Goal: Task Accomplishment & Management: Manage account settings

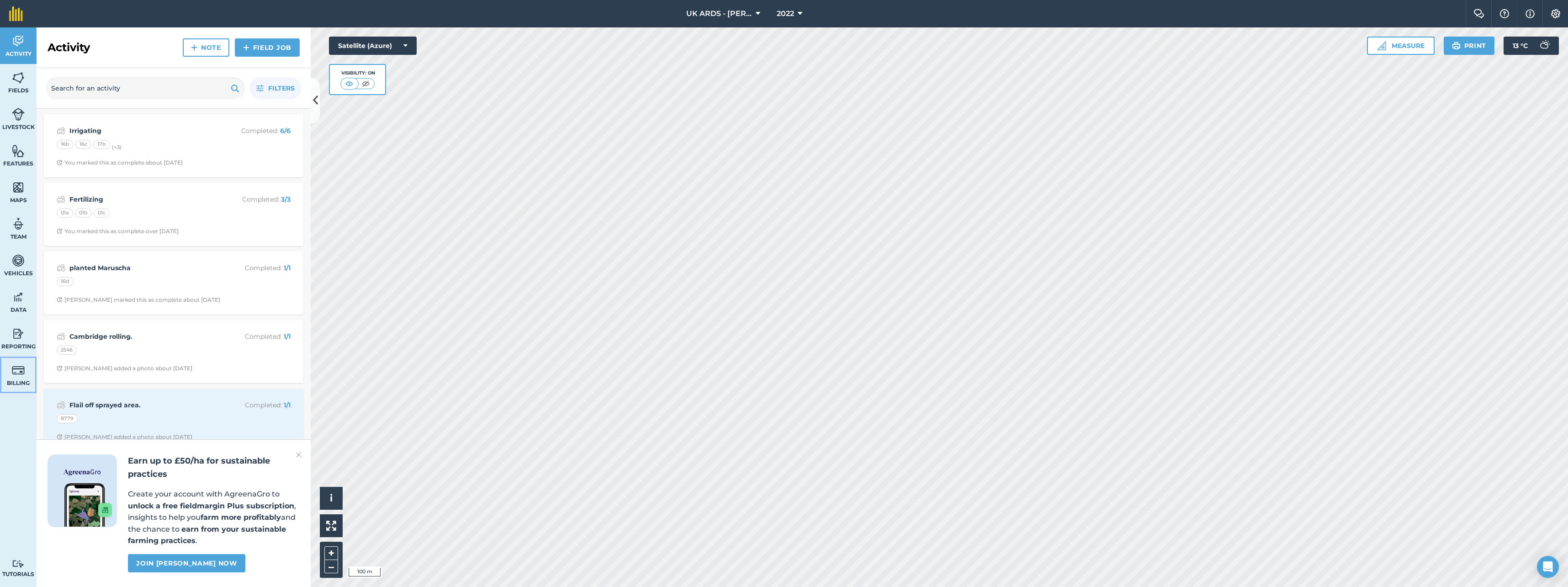
click at [20, 365] on img at bounding box center [18, 370] width 13 height 13
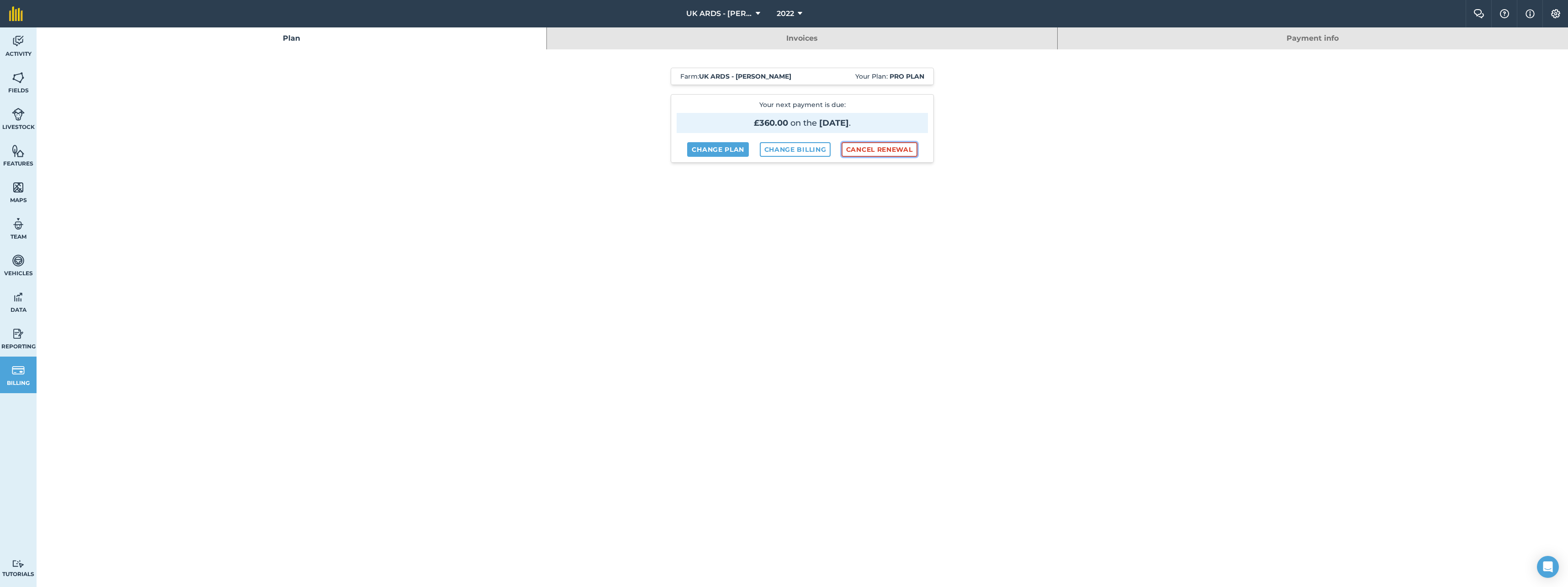
click at [884, 148] on button "Cancel renewal" at bounding box center [880, 149] width 76 height 14
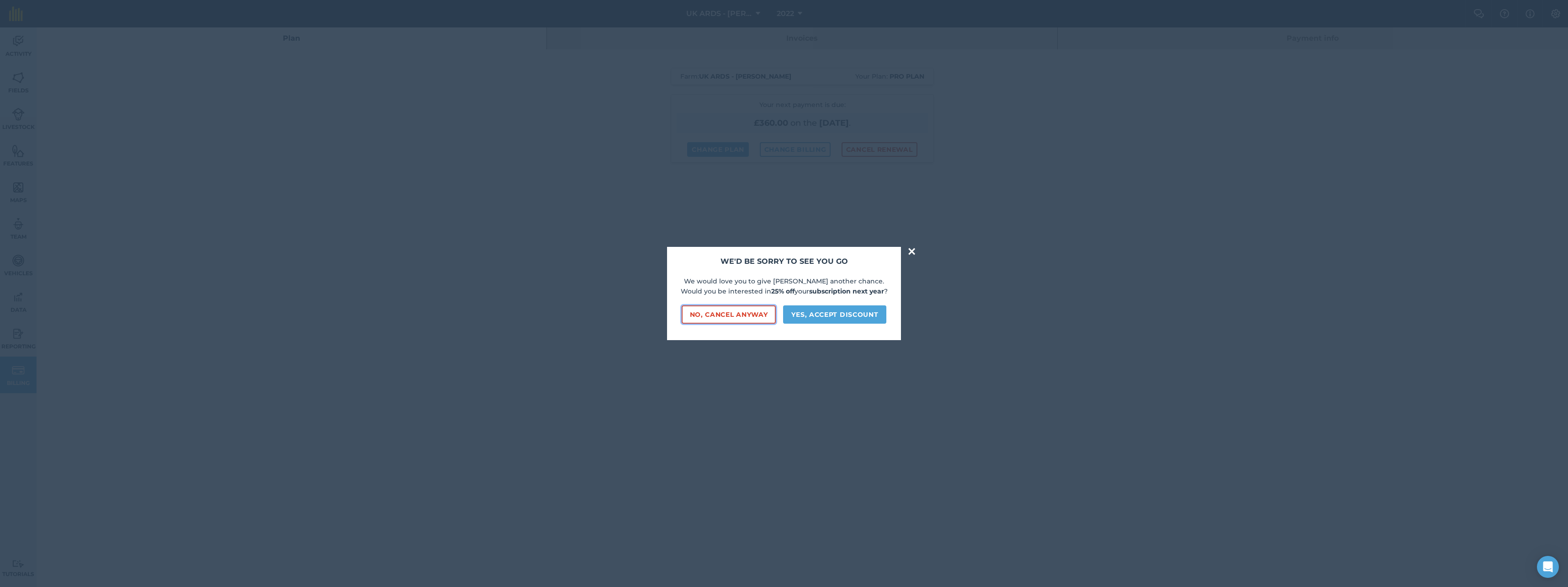
click at [742, 313] on button "No, cancel anyway" at bounding box center [729, 314] width 94 height 18
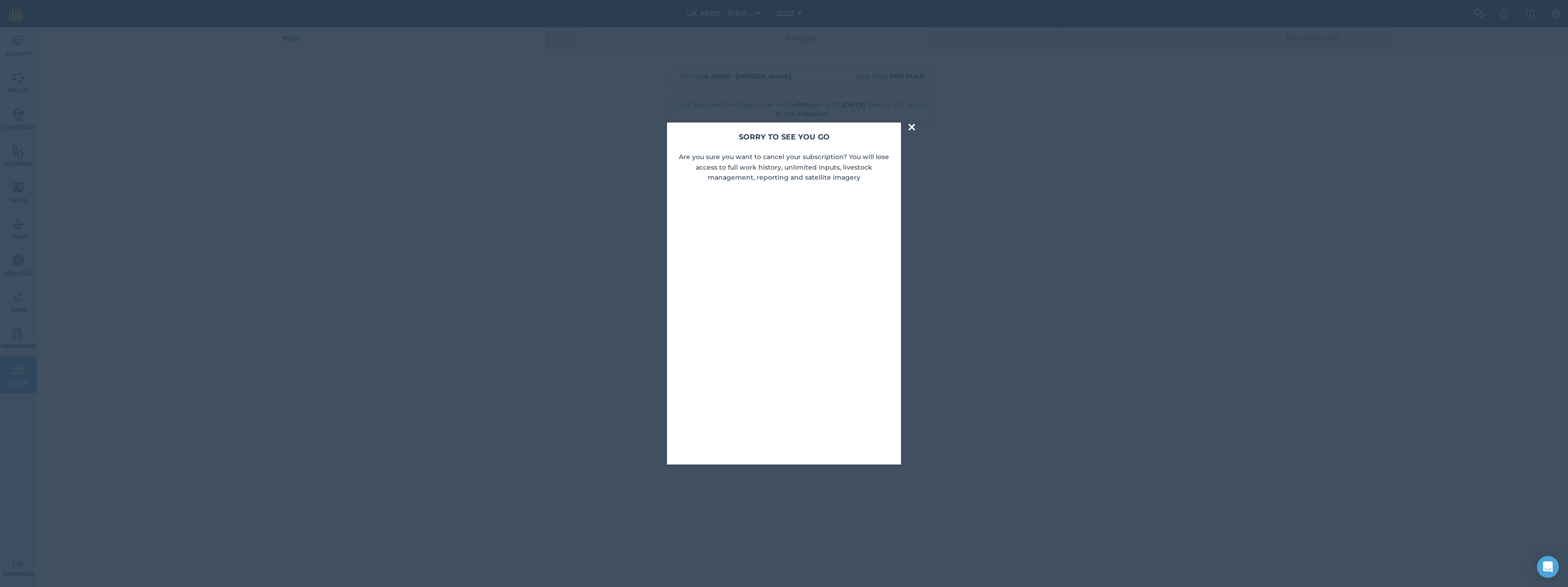
click at [911, 127] on button "×" at bounding box center [912, 127] width 11 height 18
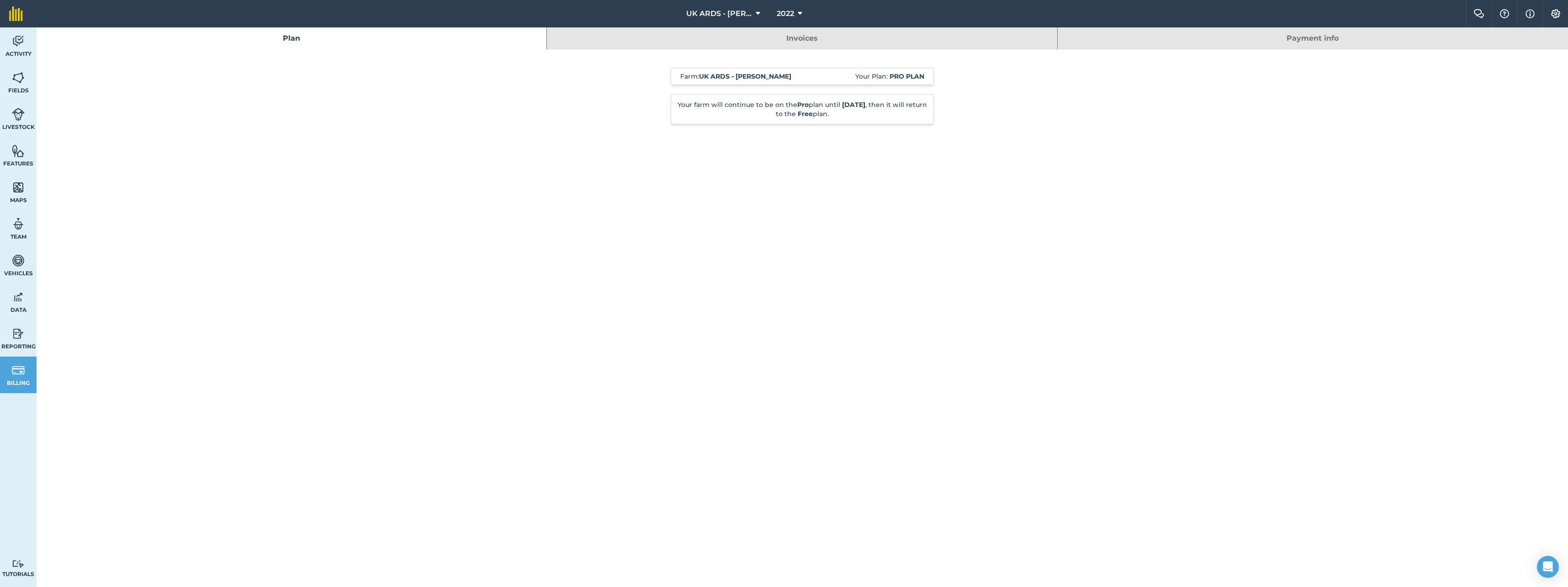
scroll to position [46, 0]
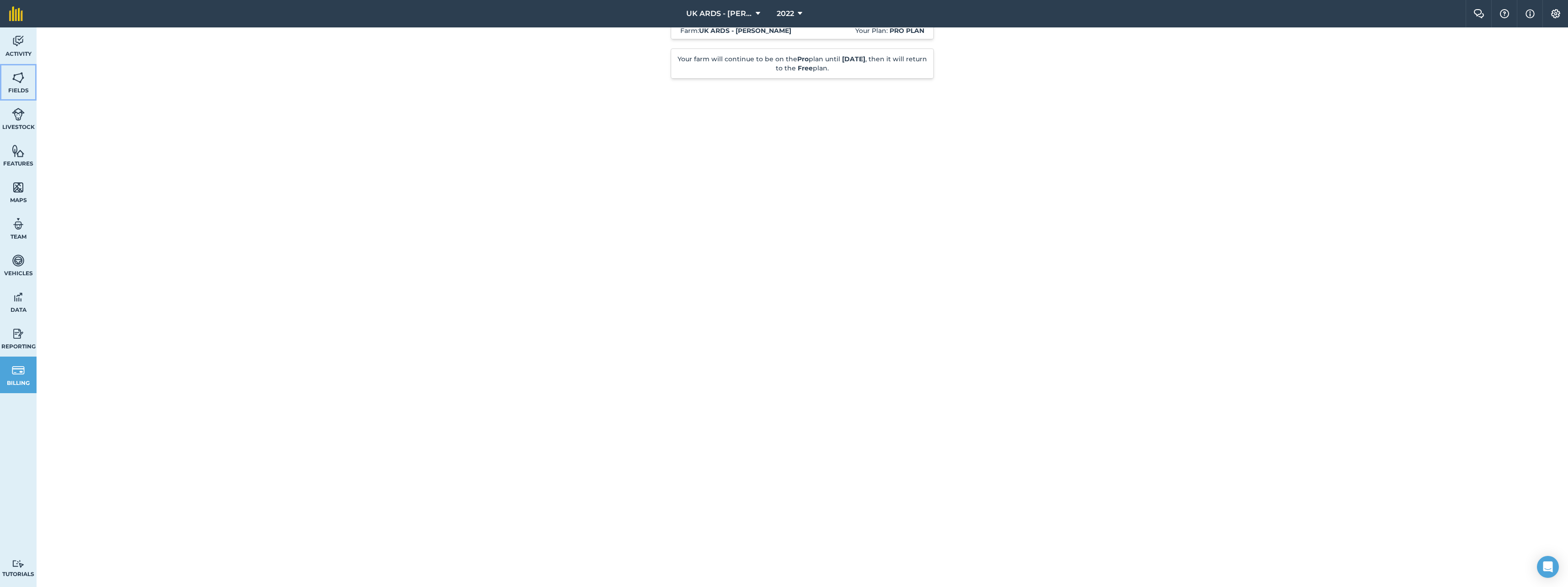
click at [17, 82] on img at bounding box center [18, 77] width 13 height 13
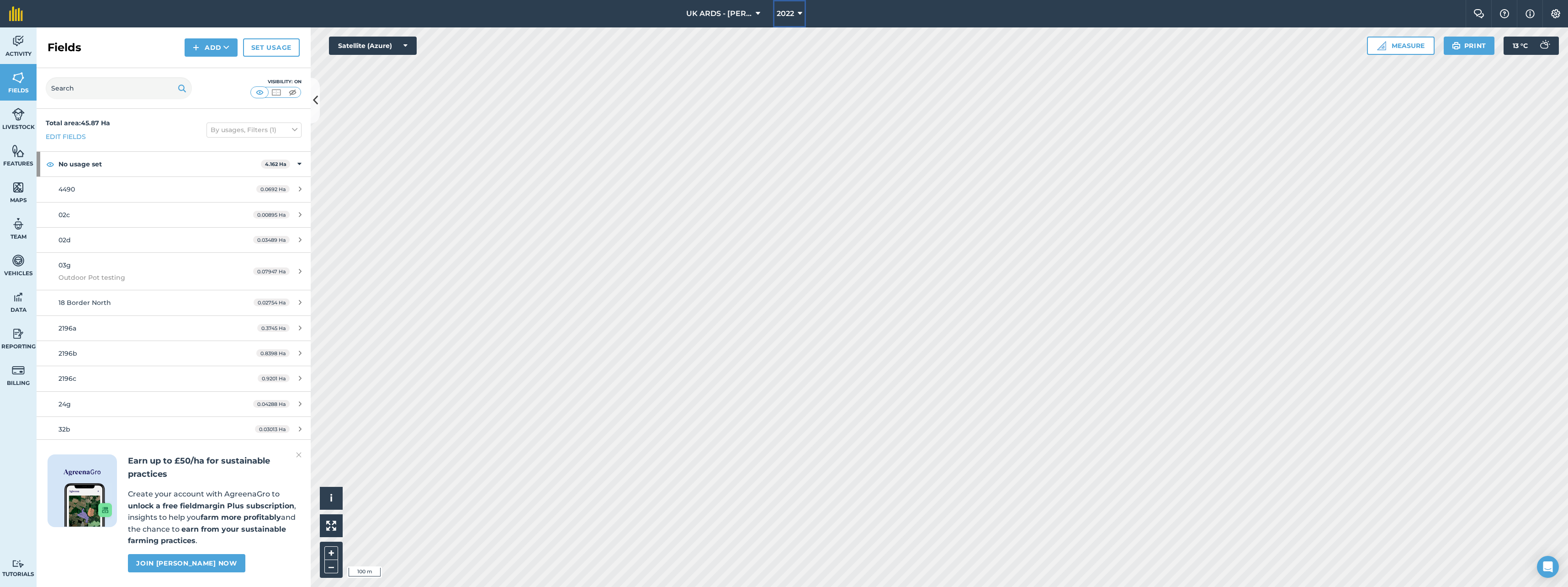
click at [792, 8] on button "2022" at bounding box center [789, 13] width 33 height 28
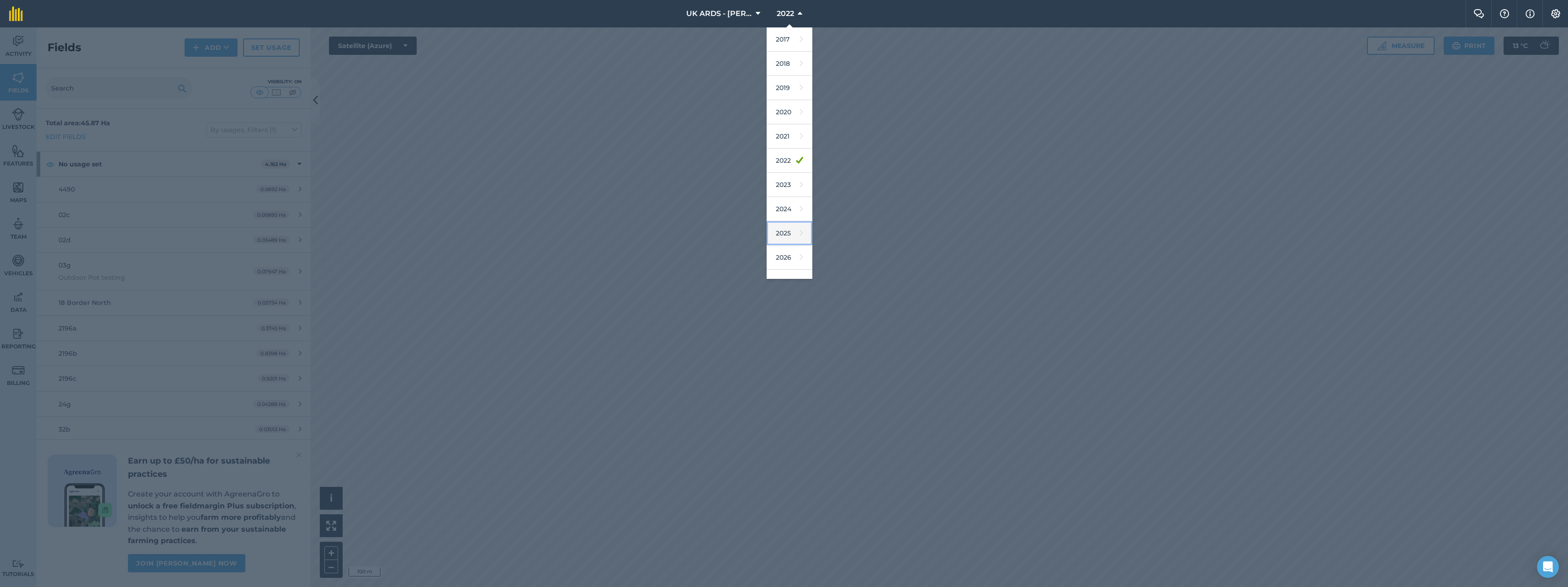
click at [788, 238] on link "2025" at bounding box center [789, 232] width 46 height 24
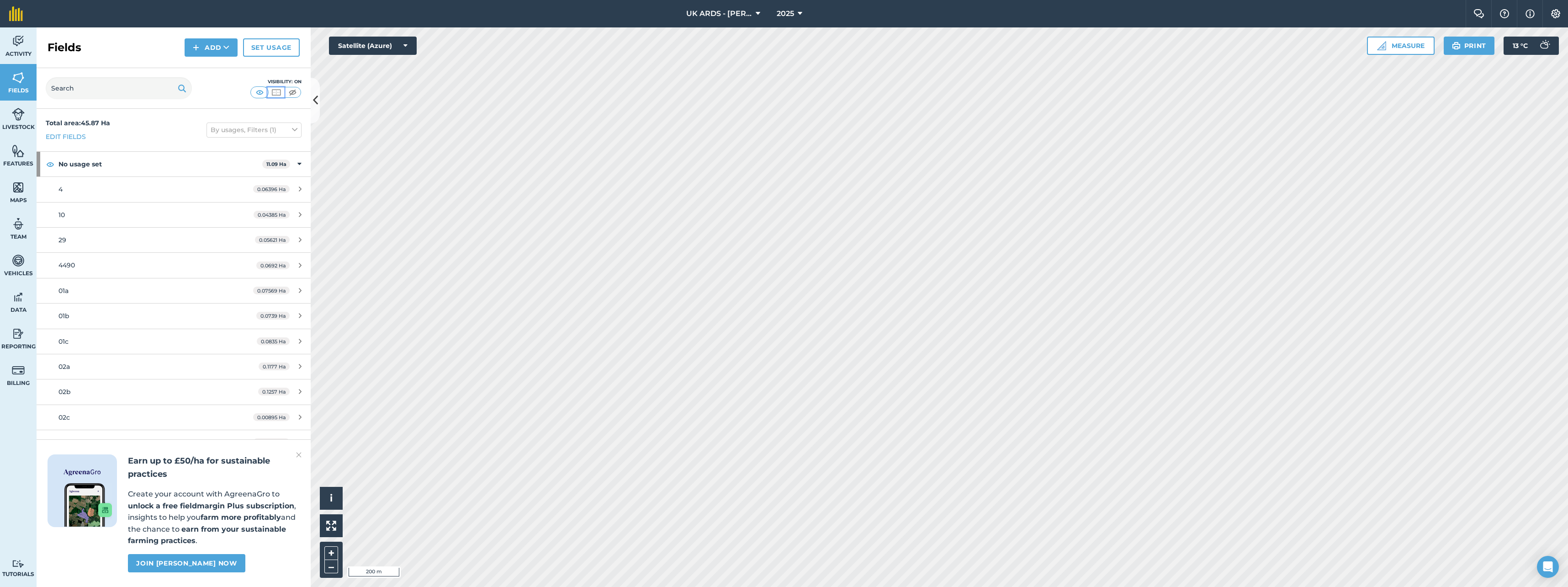
click at [273, 92] on img at bounding box center [276, 92] width 12 height 9
click at [293, 92] on img at bounding box center [293, 92] width 12 height 9
click at [299, 454] on img at bounding box center [299, 454] width 5 height 11
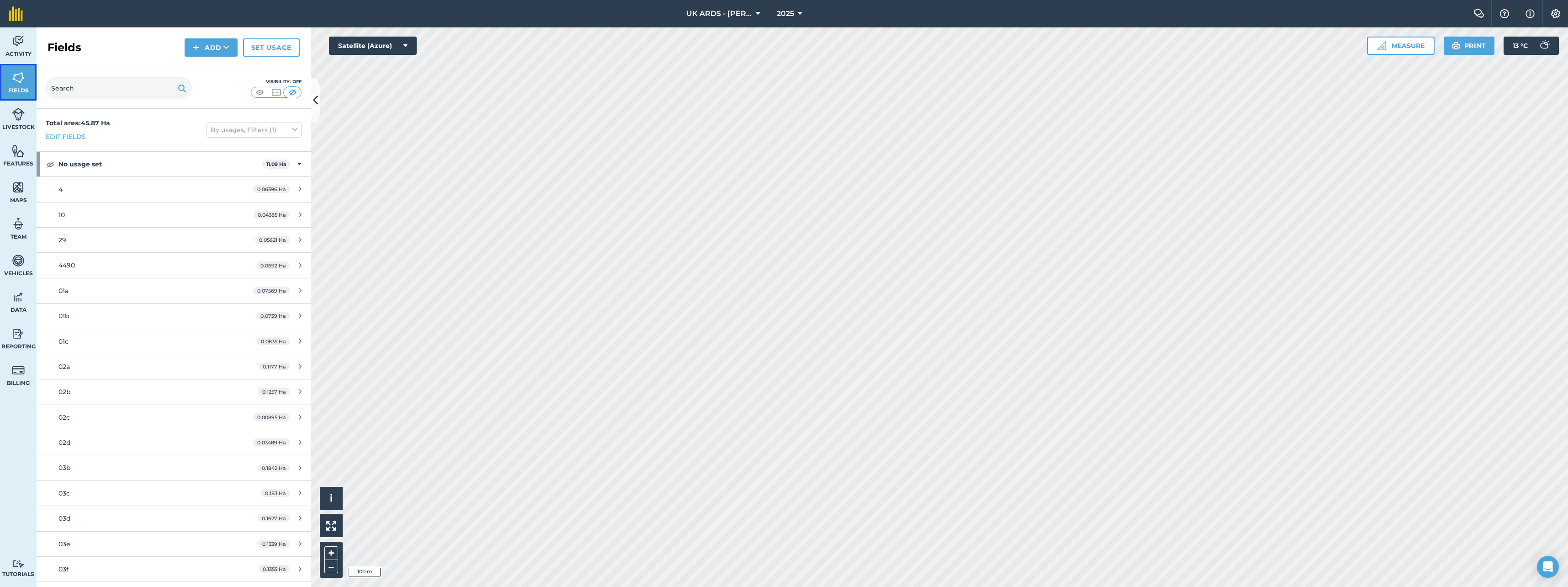
click at [21, 81] on img at bounding box center [18, 77] width 13 height 13
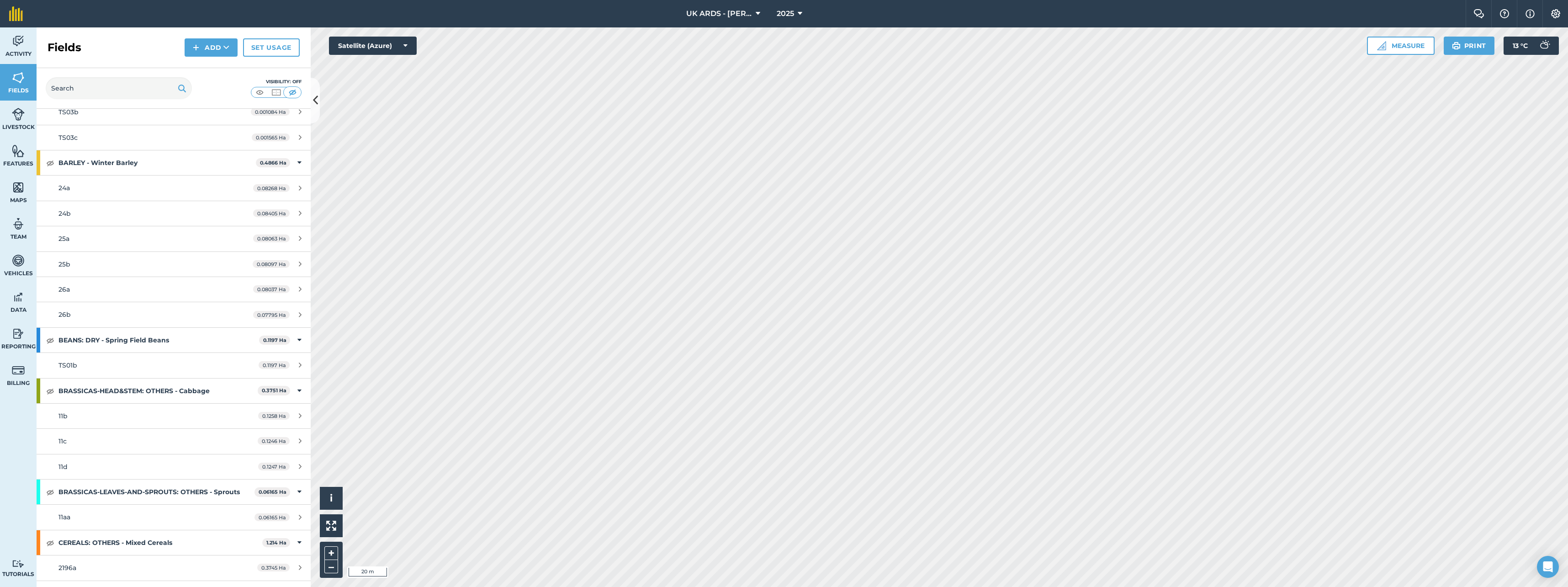
scroll to position [3793, 0]
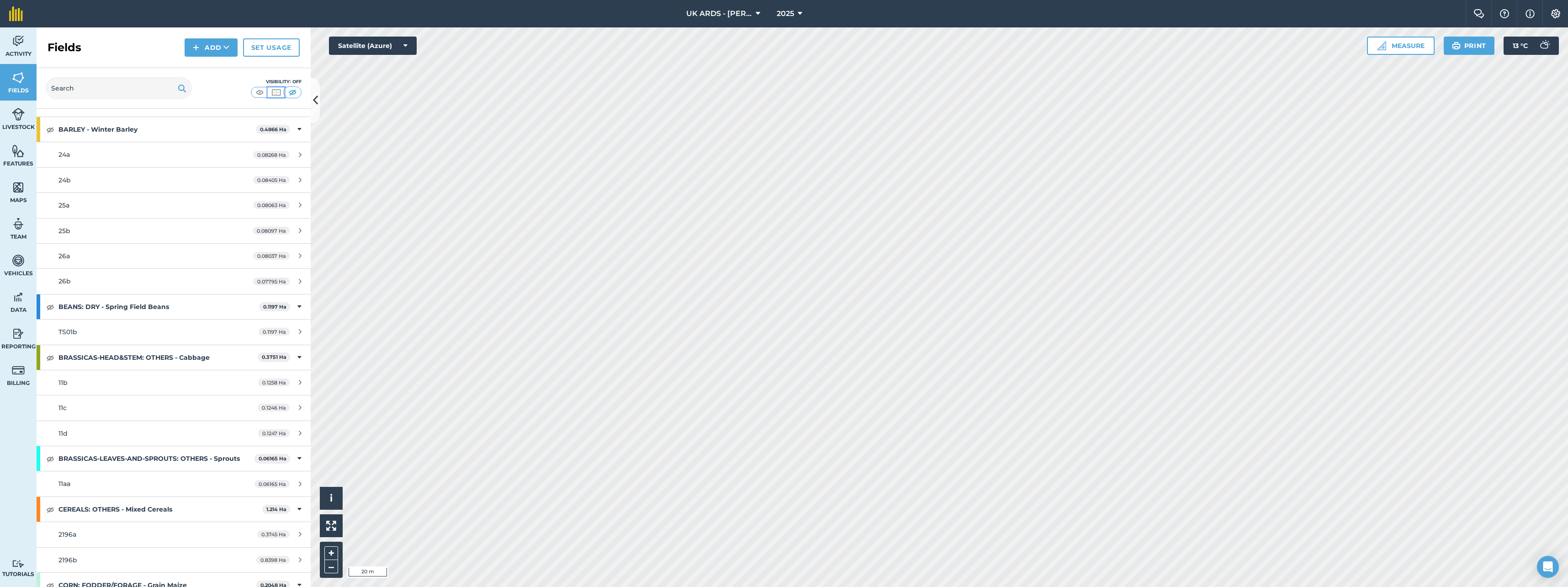
click at [272, 91] on img at bounding box center [276, 92] width 12 height 9
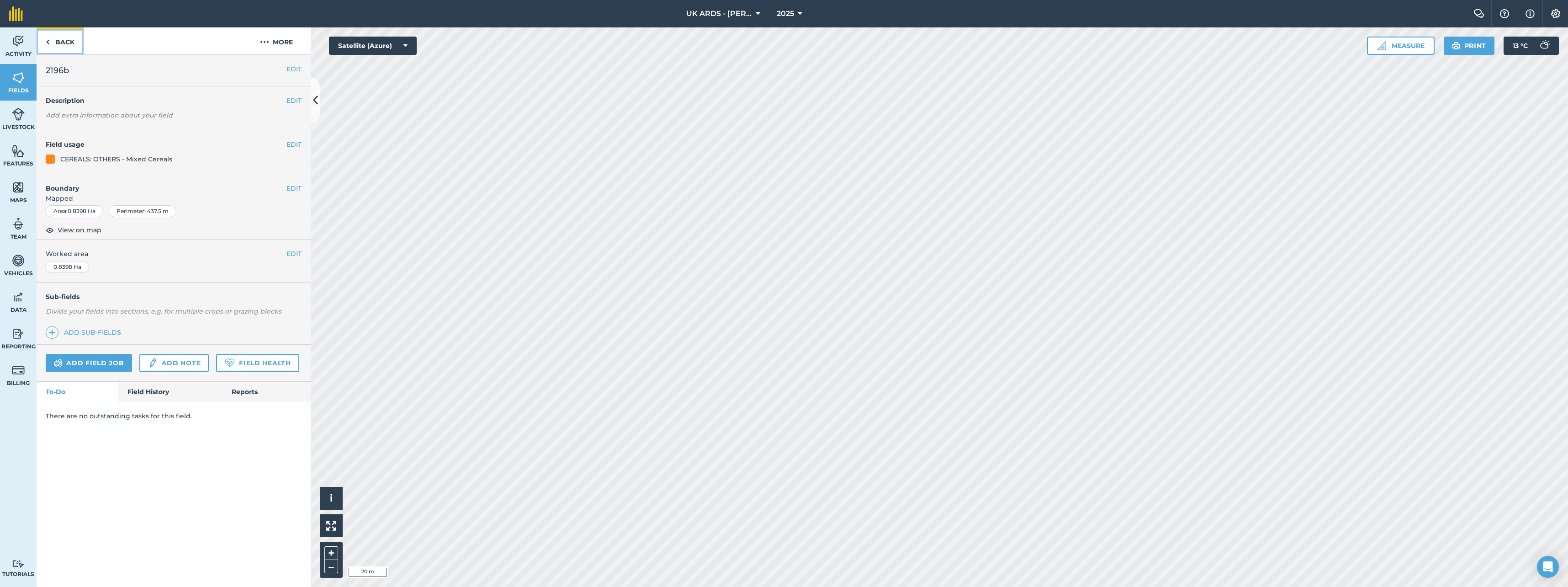
click at [57, 40] on link "Back" at bounding box center [60, 41] width 47 height 27
click at [69, 36] on link "Back" at bounding box center [60, 41] width 47 height 27
click at [62, 42] on link "Back" at bounding box center [60, 41] width 47 height 27
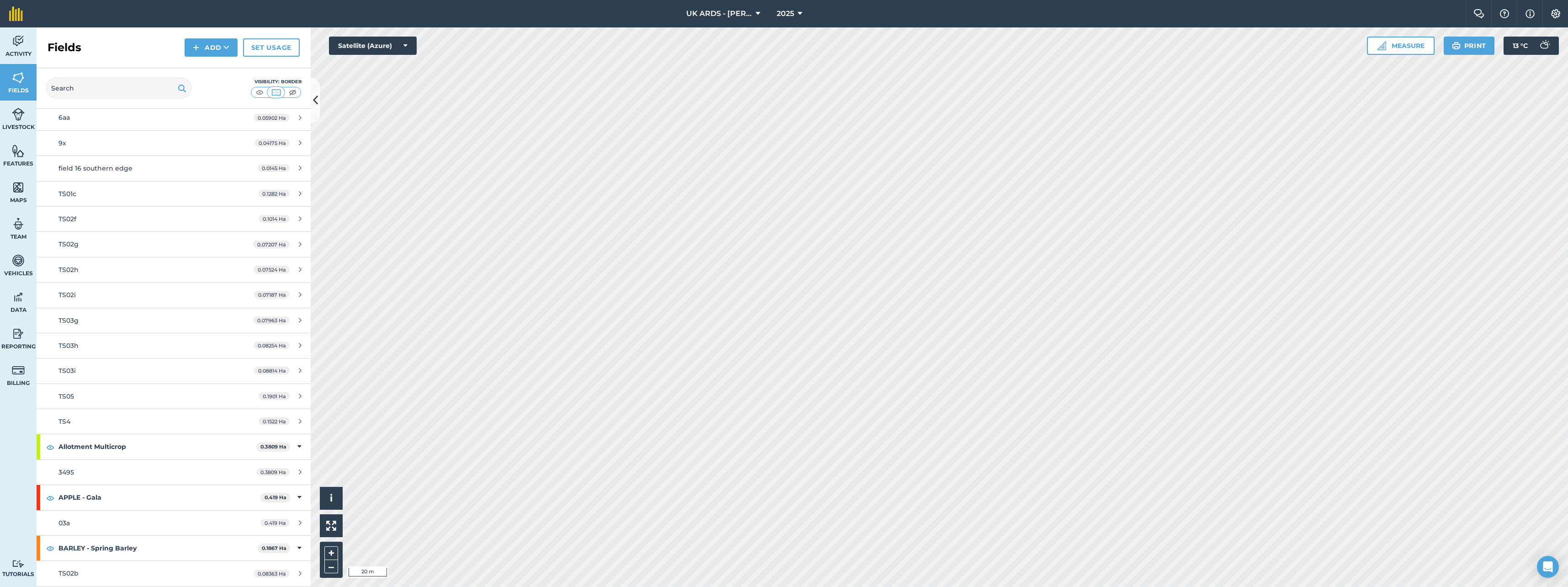
scroll to position [3291, 0]
click at [28, 155] on link "Features" at bounding box center [18, 155] width 37 height 37
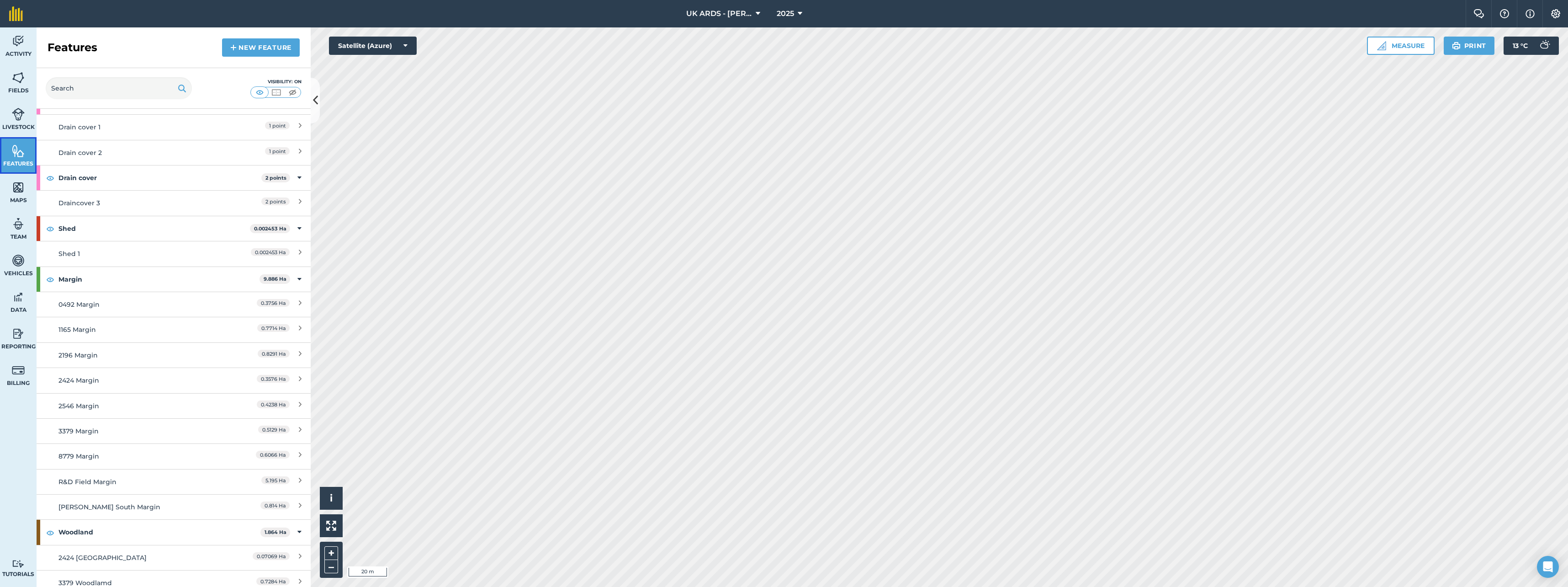
scroll to position [585, 0]
click at [112, 328] on div "2196 Margin" at bounding box center [139, 323] width 162 height 10
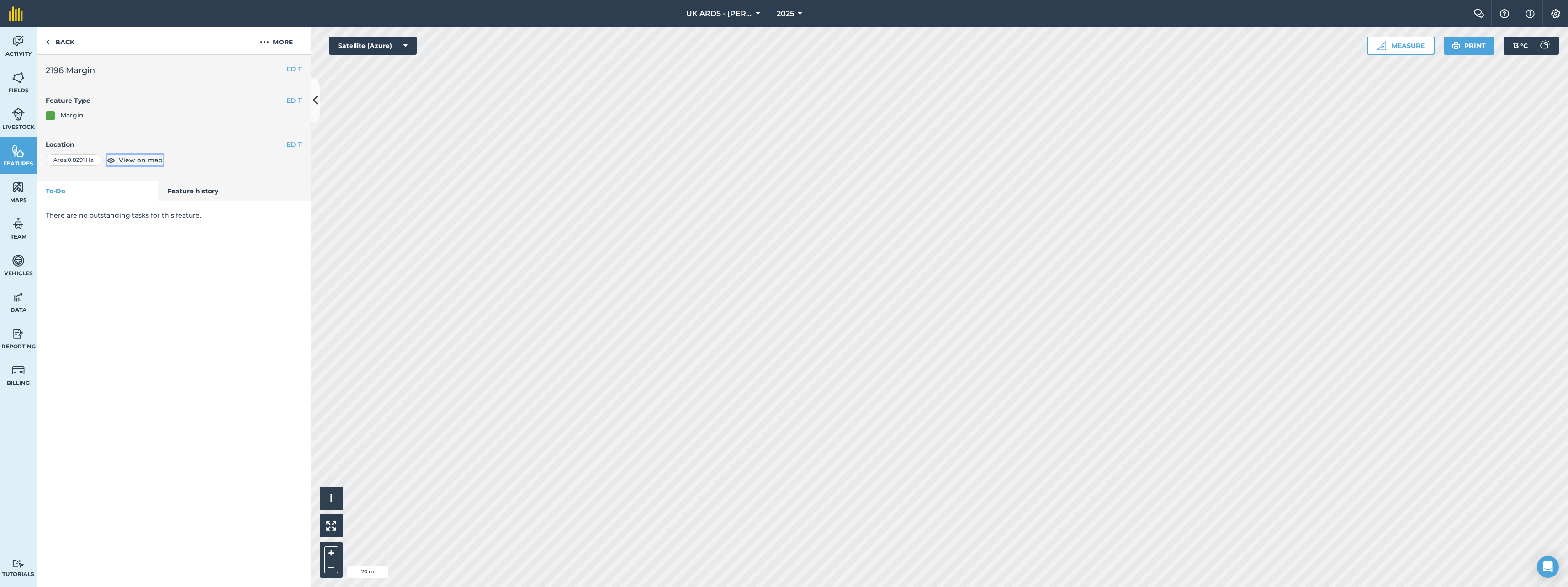
click at [131, 160] on span "View on map" at bounding box center [140, 160] width 44 height 10
click at [297, 143] on button "EDIT" at bounding box center [293, 144] width 15 height 10
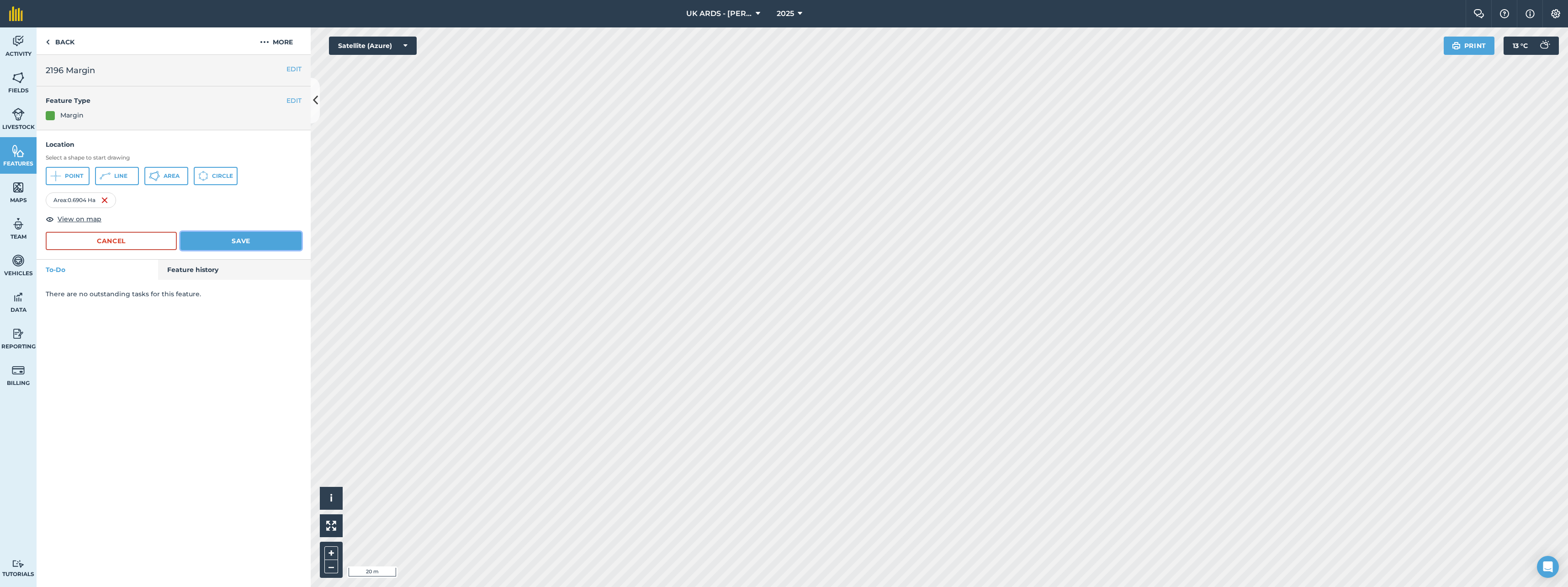
click at [232, 247] on button "Save" at bounding box center [241, 241] width 121 height 18
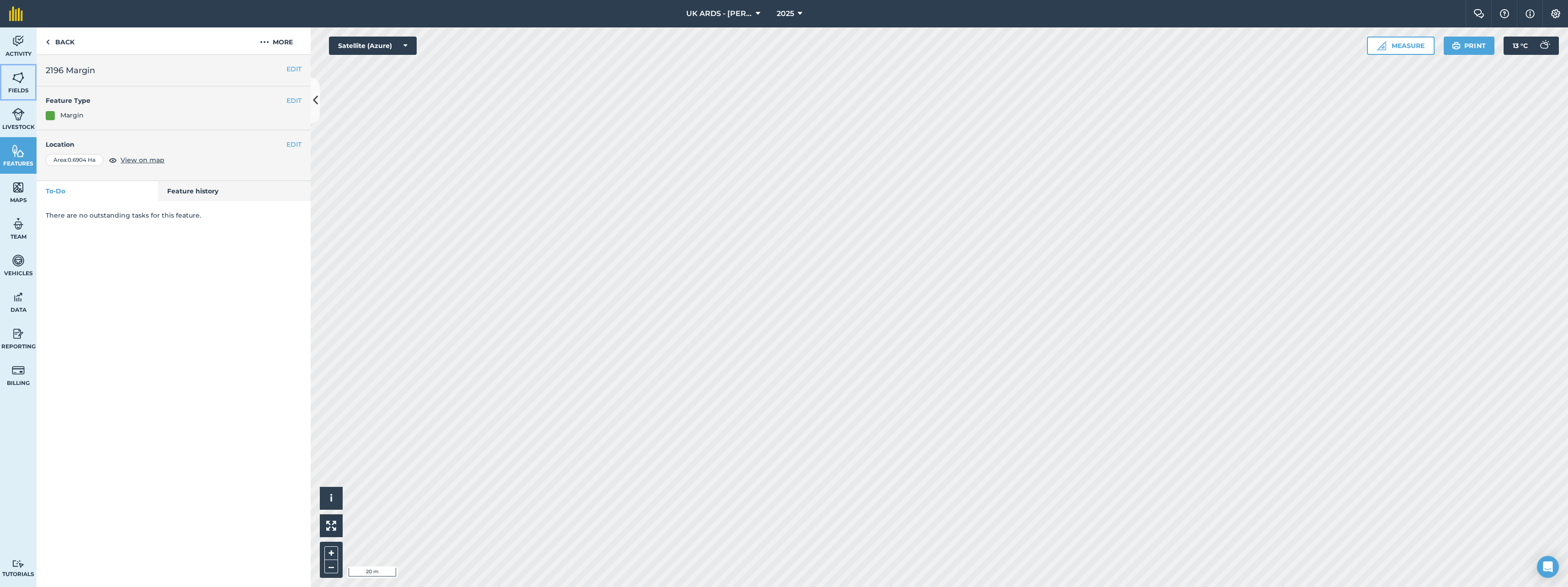
click at [17, 91] on span "Fields" at bounding box center [18, 91] width 37 height 7
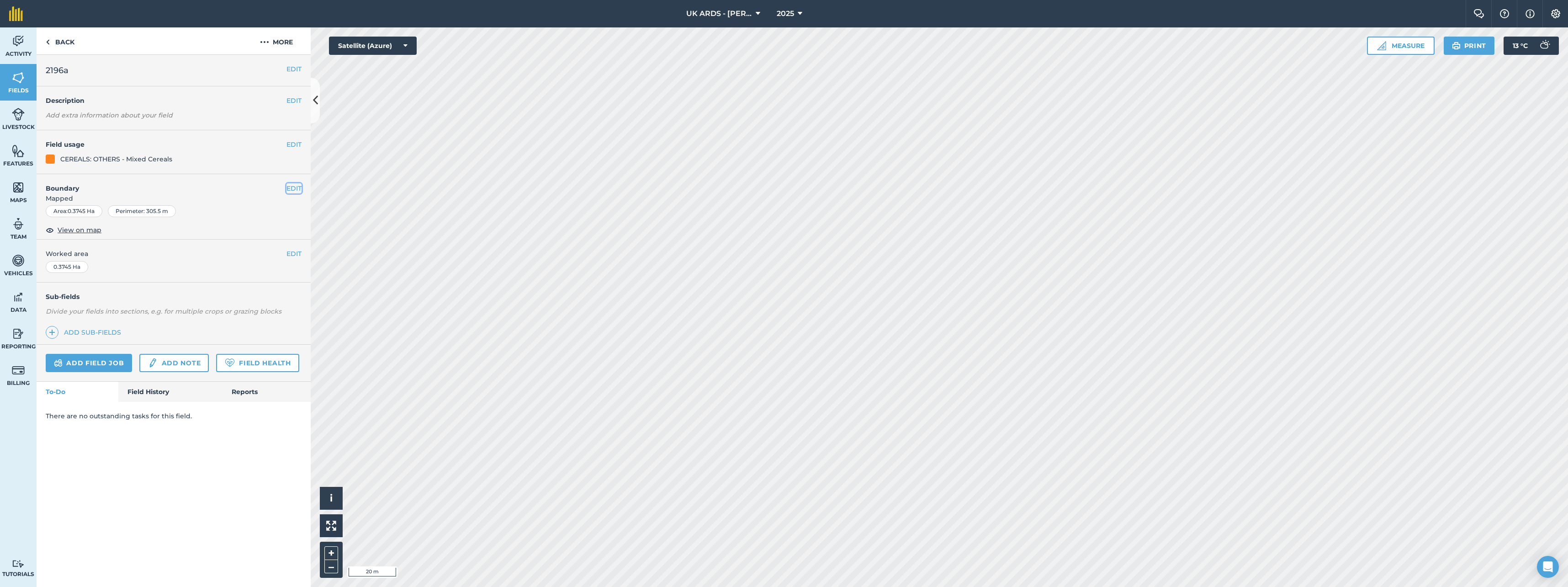
click at [291, 189] on button "EDIT" at bounding box center [293, 188] width 15 height 10
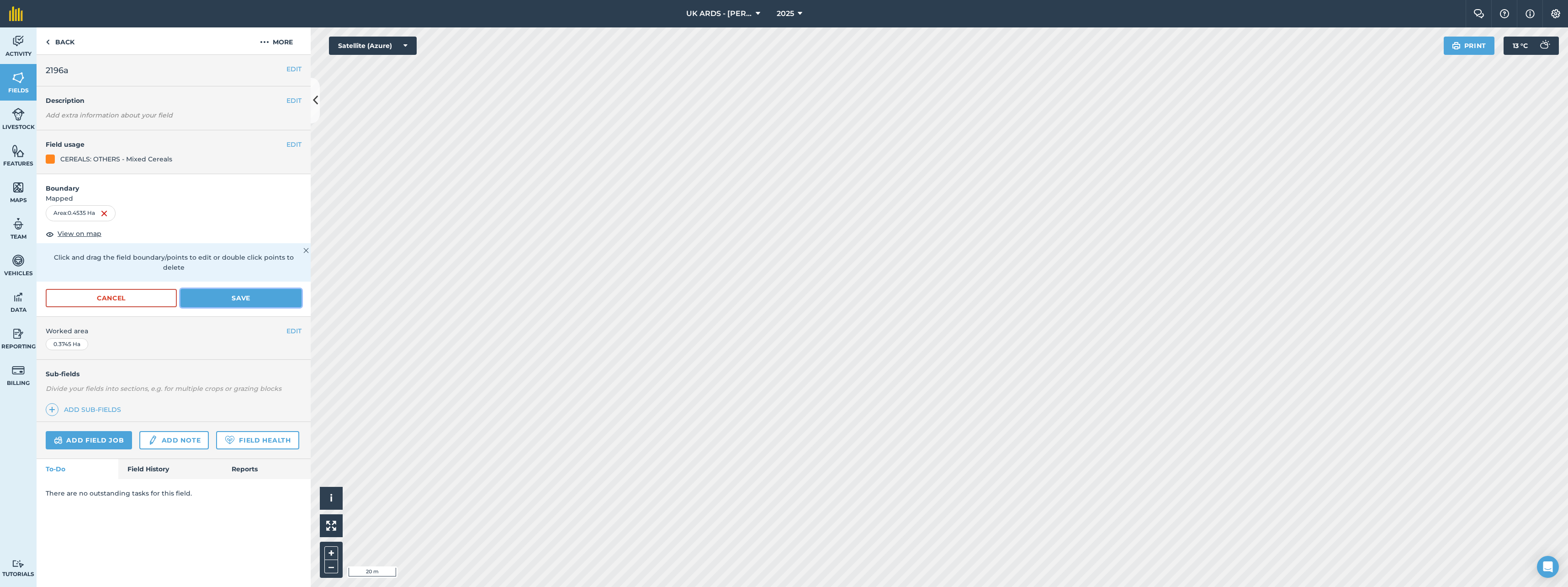
click at [254, 294] on button "Save" at bounding box center [241, 298] width 121 height 18
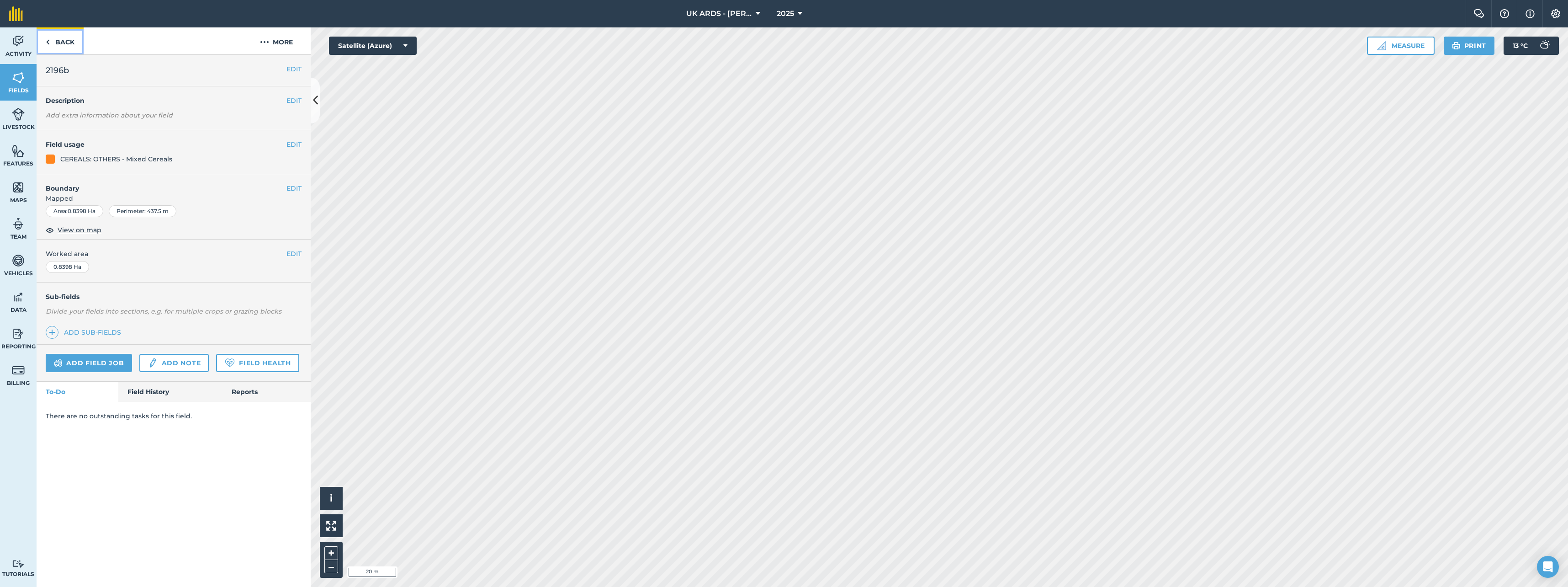
click at [54, 42] on link "Back" at bounding box center [60, 41] width 47 height 27
click at [293, 188] on button "EDIT" at bounding box center [293, 188] width 15 height 10
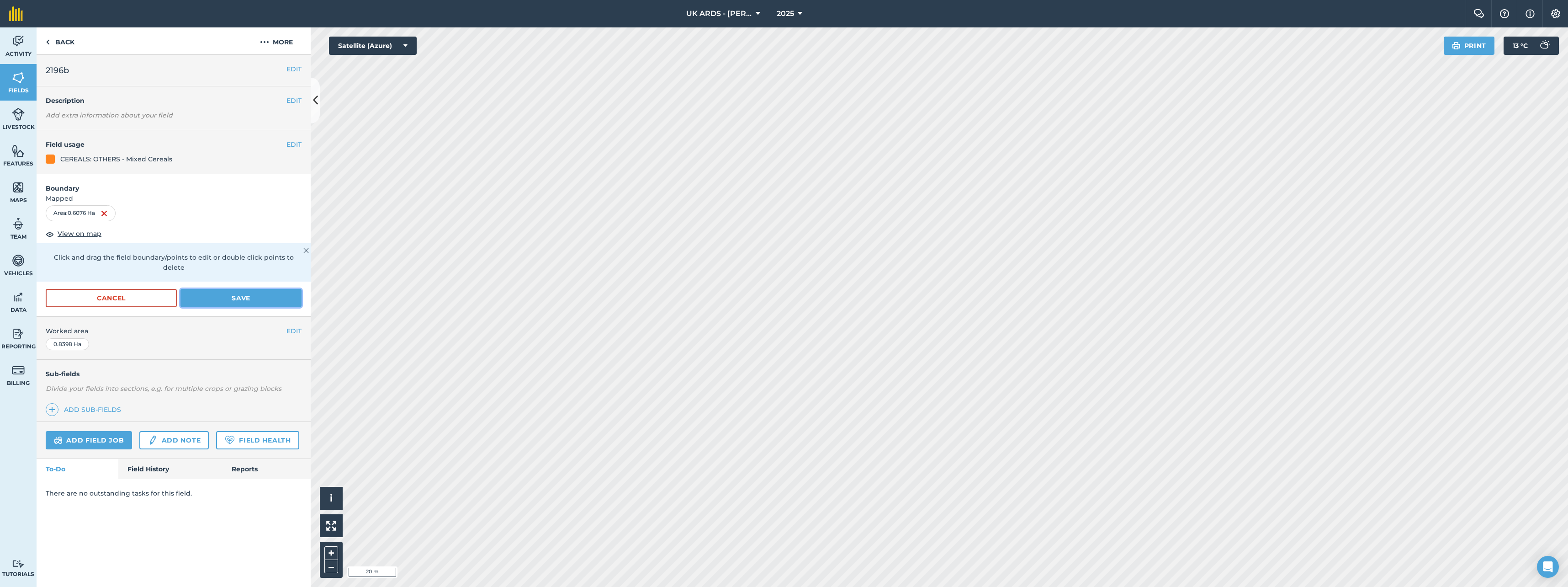
drag, startPoint x: 222, startPoint y: 283, endPoint x: 251, endPoint y: 293, distance: 30.7
click at [221, 289] on button "Save" at bounding box center [241, 298] width 121 height 18
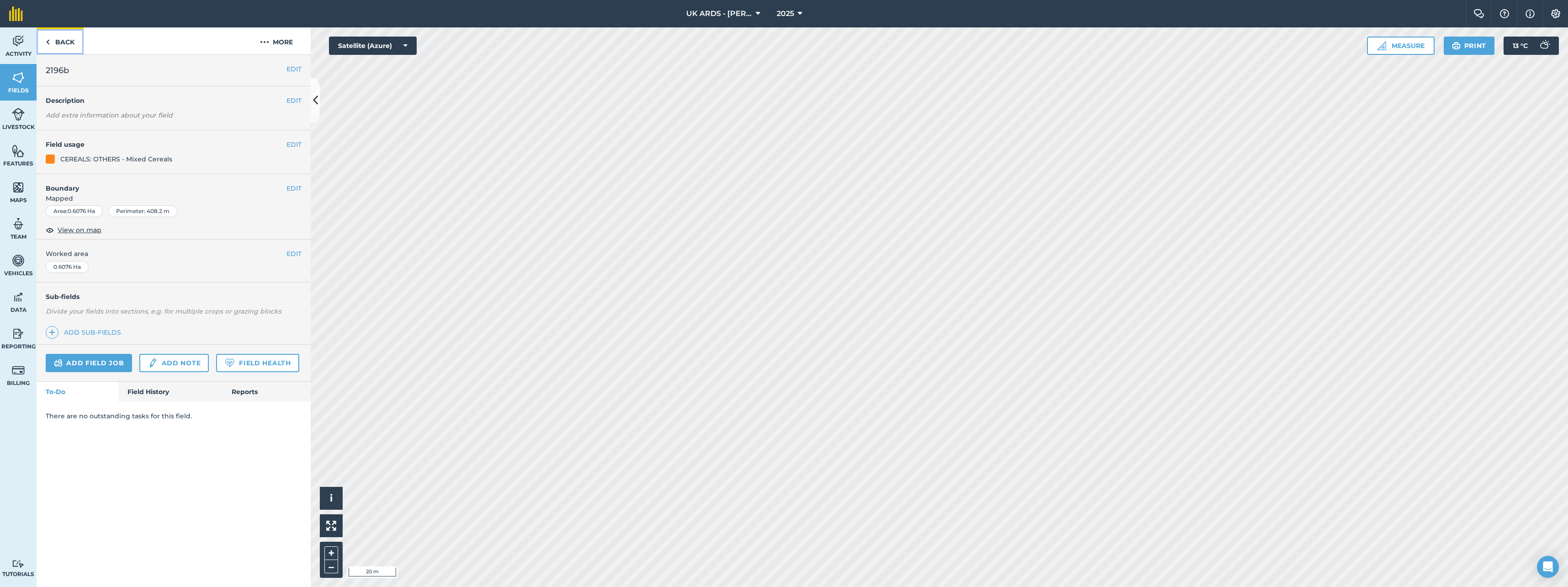
click at [46, 40] on img at bounding box center [48, 42] width 4 height 11
click at [294, 184] on button "EDIT" at bounding box center [293, 188] width 15 height 10
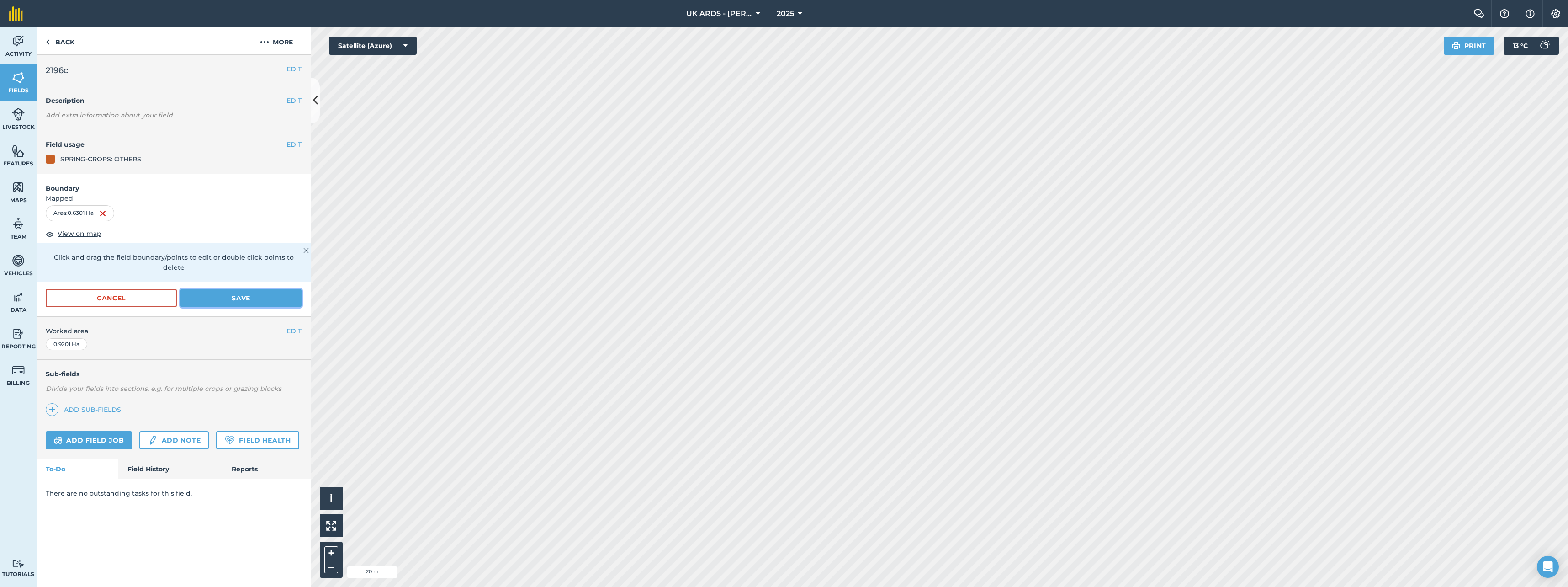
click at [248, 291] on button "Save" at bounding box center [241, 298] width 121 height 18
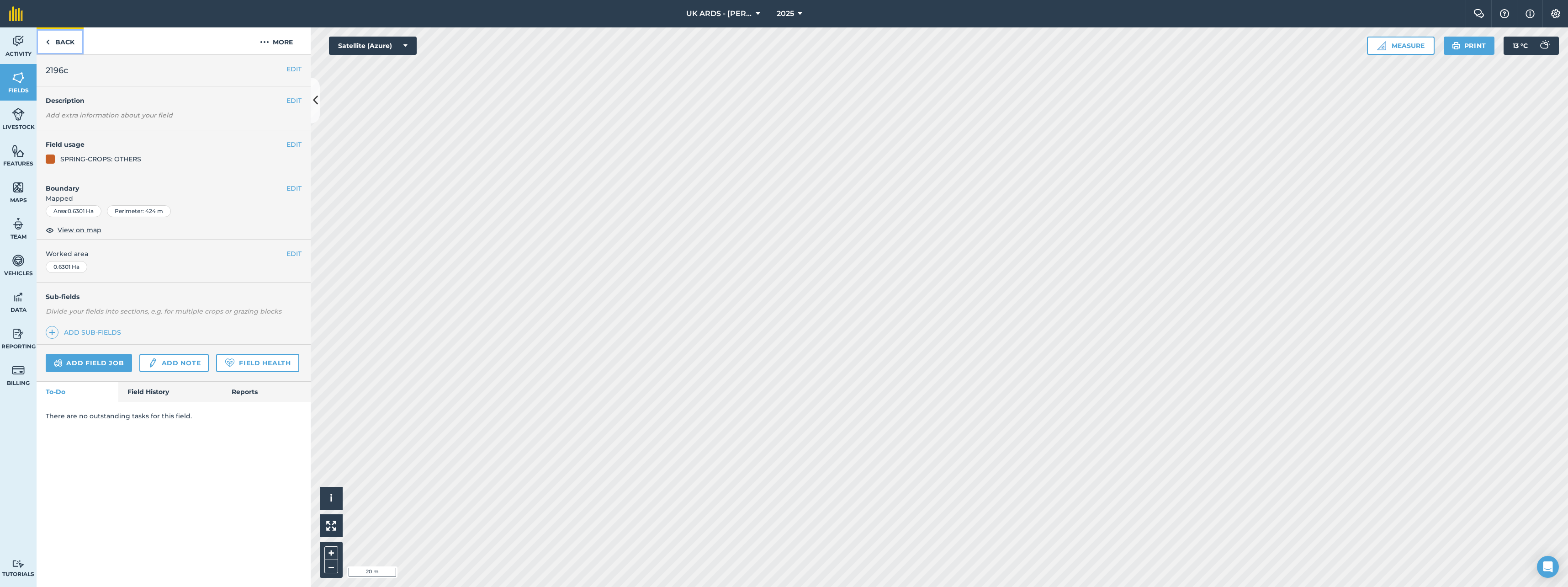
click at [53, 46] on link "Back" at bounding box center [60, 41] width 47 height 27
click at [50, 43] on link "Back" at bounding box center [60, 41] width 47 height 27
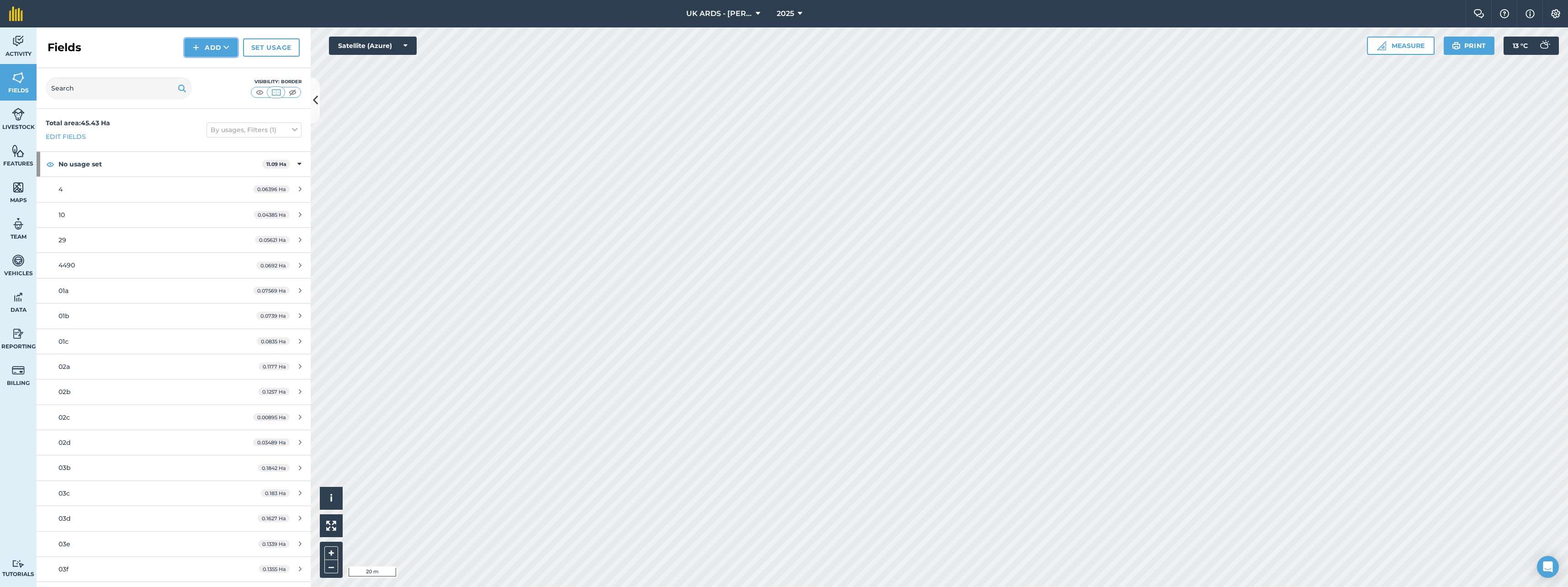
click at [213, 50] on button "Add" at bounding box center [211, 48] width 53 height 18
click at [206, 68] on link "Draw" at bounding box center [211, 68] width 50 height 20
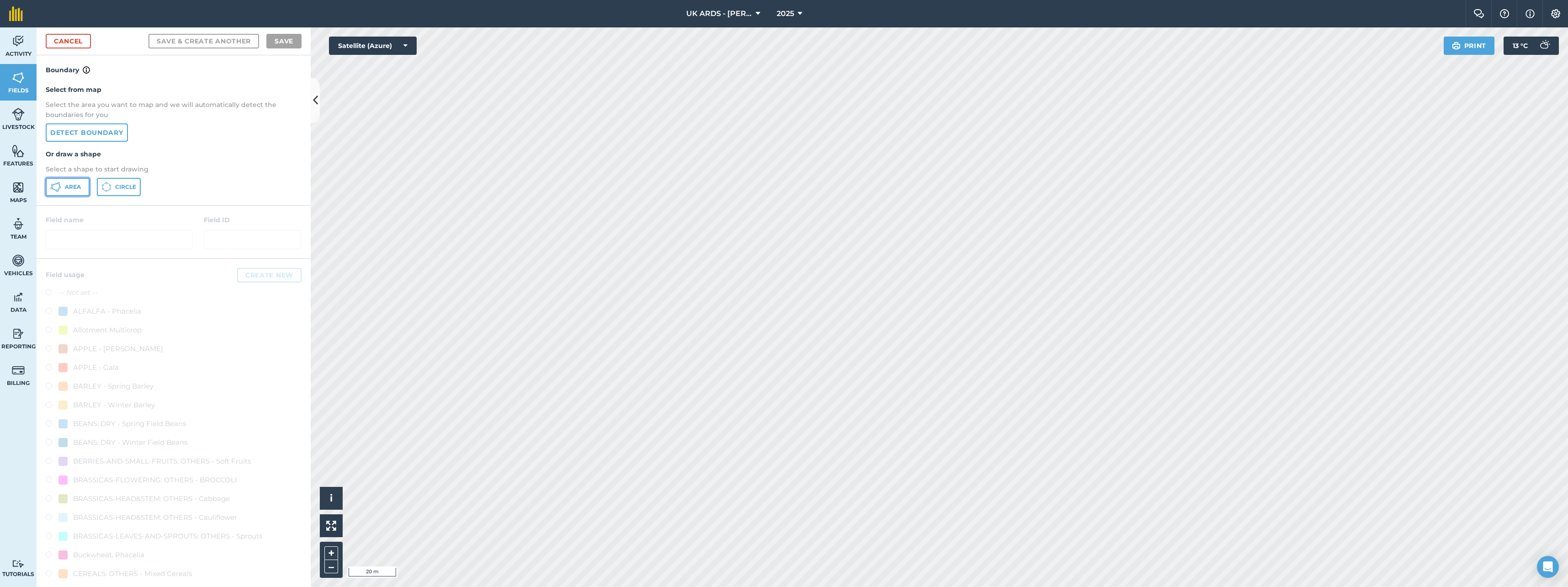
click at [84, 191] on button "Area" at bounding box center [67, 187] width 44 height 18
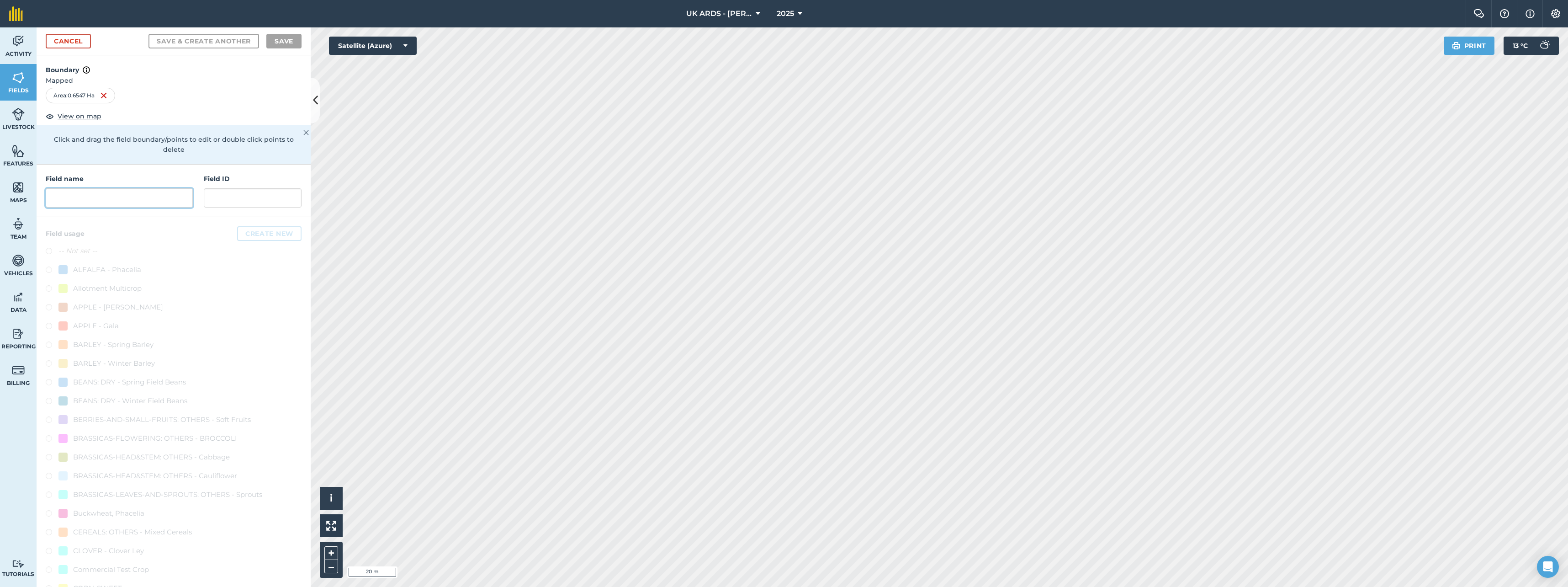
click at [74, 199] on input "text" at bounding box center [119, 197] width 147 height 19
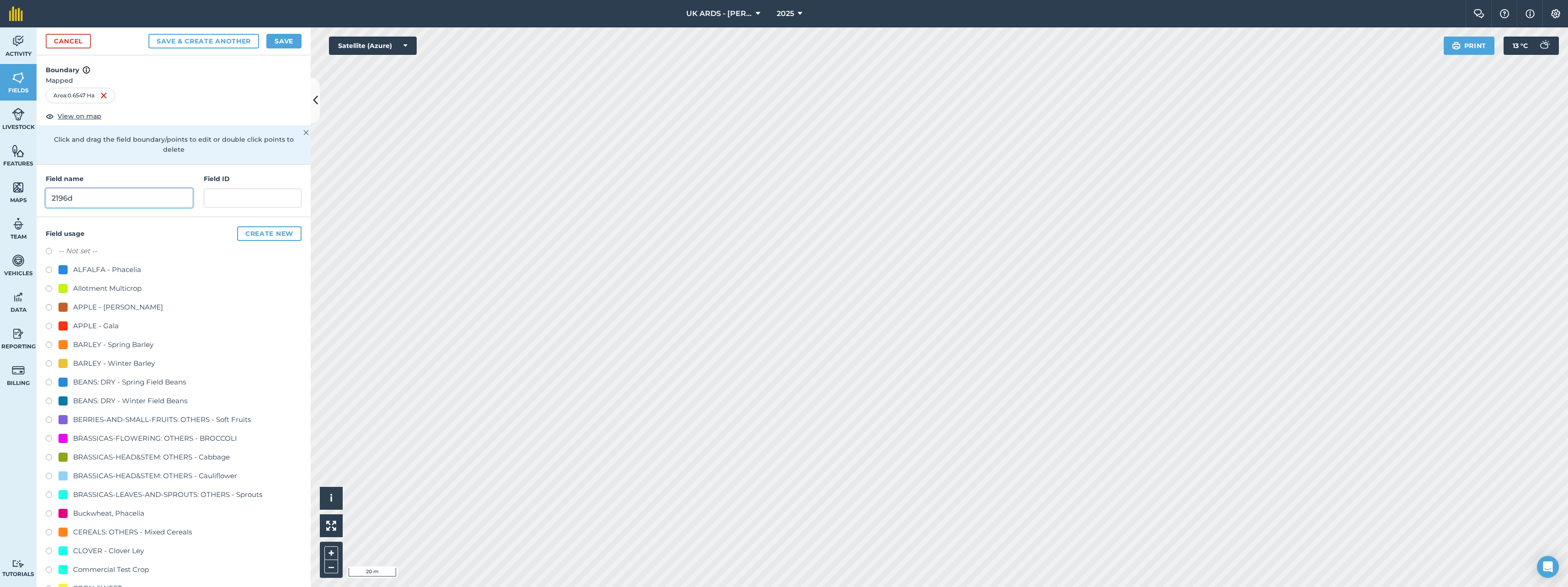
scroll to position [46, 0]
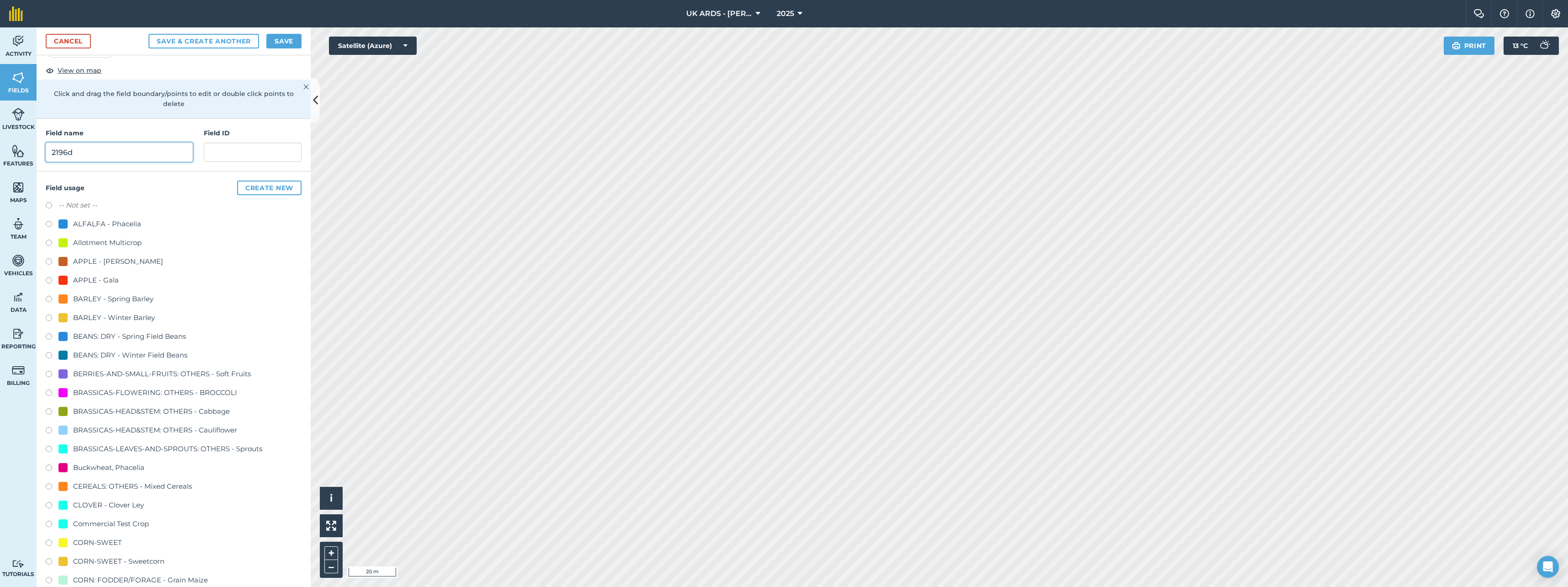
type input "2196d"
click at [48, 318] on label at bounding box center [52, 319] width 13 height 9
radio input "true"
click at [286, 38] on button "Save" at bounding box center [284, 41] width 35 height 14
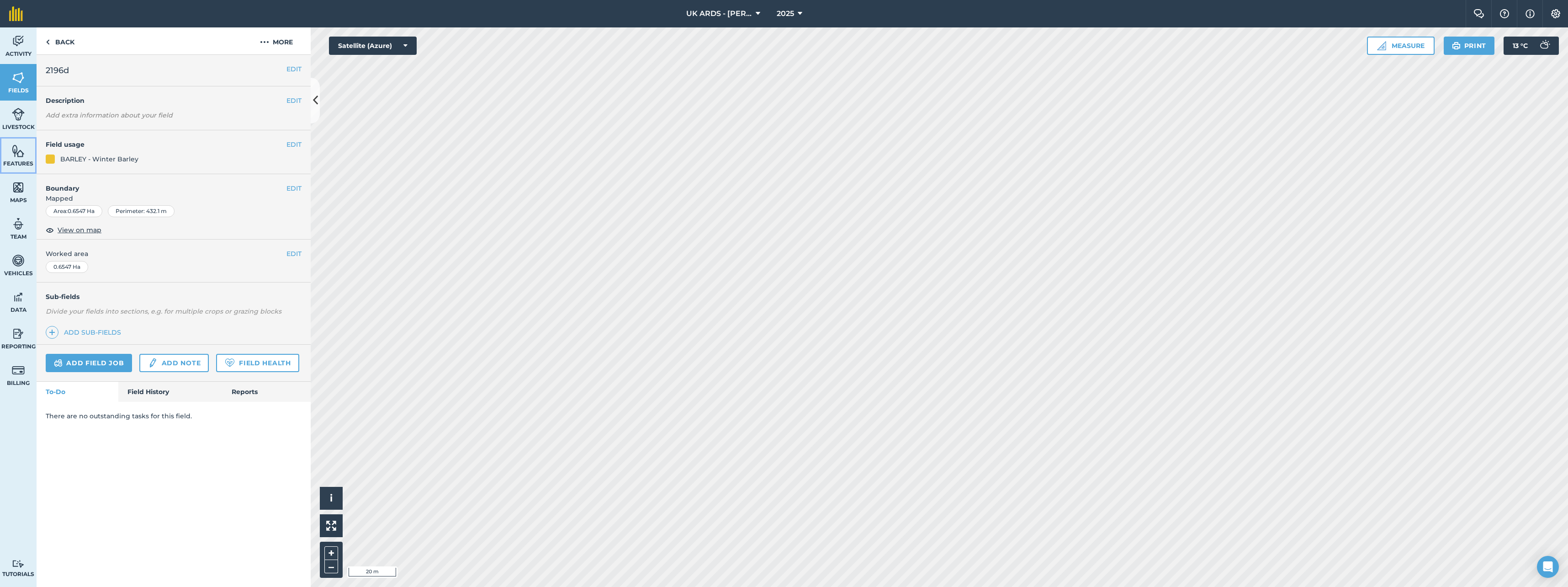
click at [17, 165] on span "Features" at bounding box center [18, 163] width 37 height 7
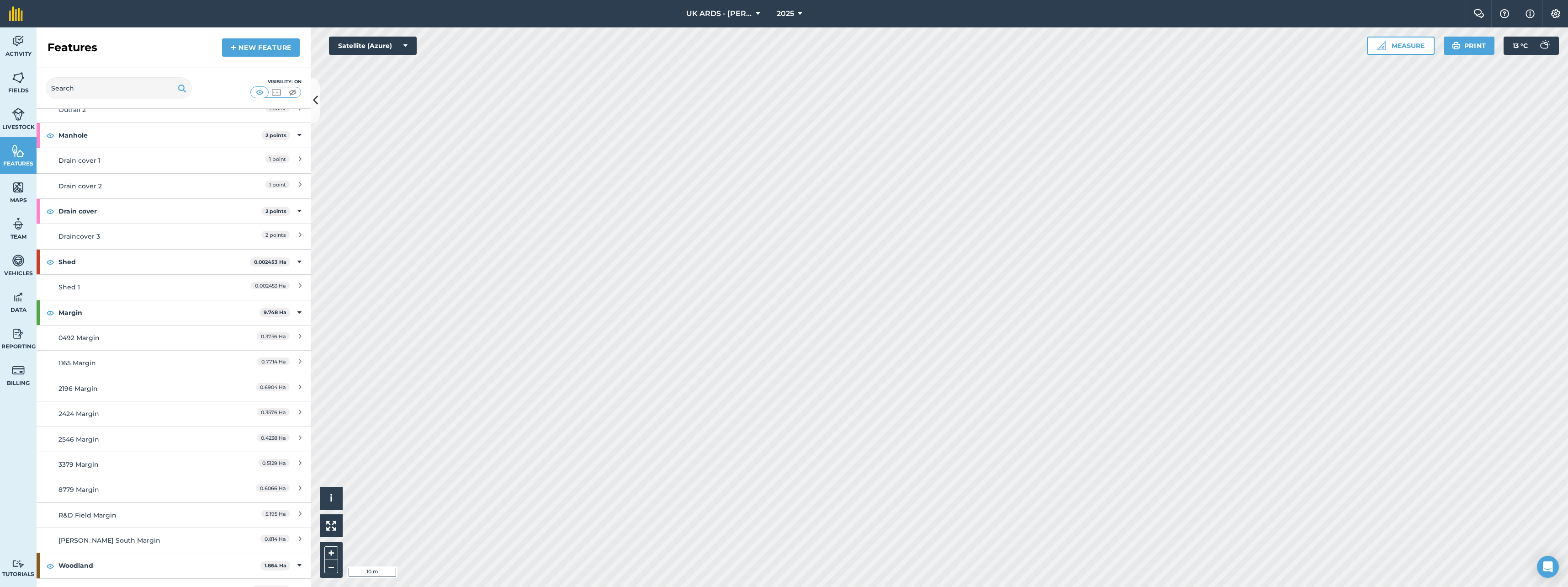
scroll to position [640, 0]
click at [90, 267] on div "2196 Margin" at bounding box center [139, 268] width 162 height 10
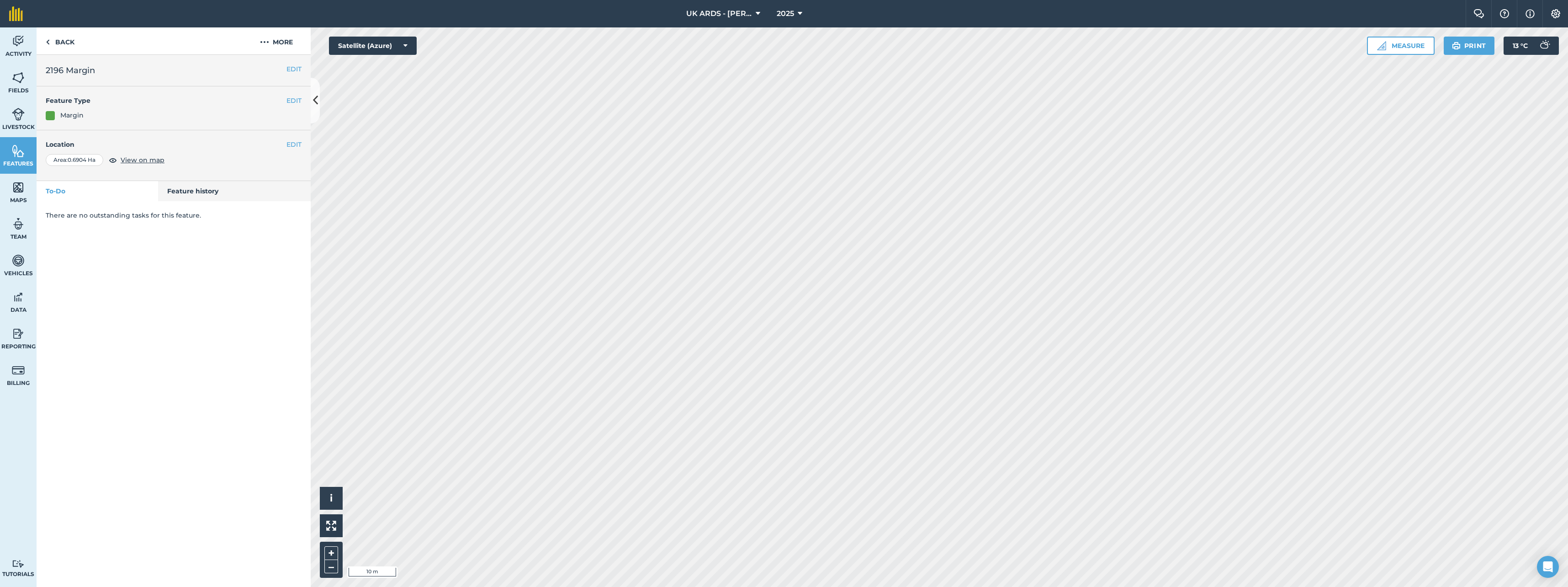
click at [303, 143] on div "EDIT Location Area : 0.6904 Ha View on map" at bounding box center [173, 155] width 274 height 51
click at [298, 144] on button "EDIT" at bounding box center [293, 144] width 15 height 10
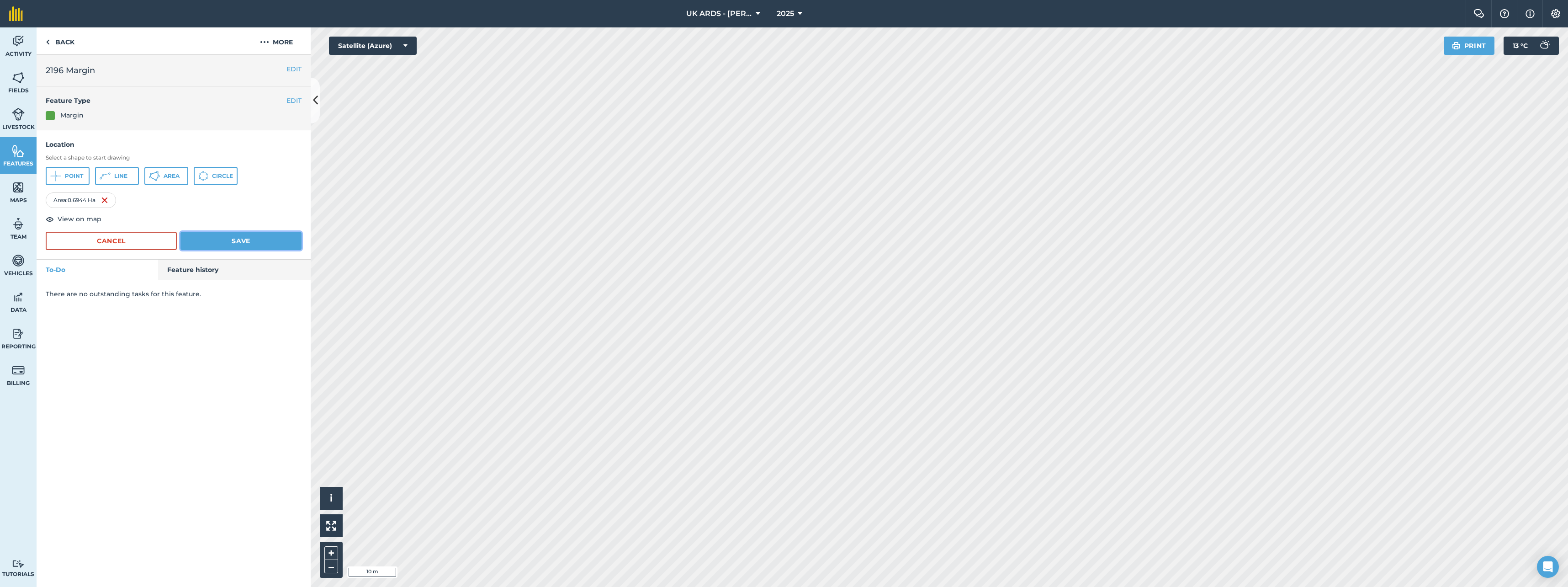
click at [242, 236] on button "Save" at bounding box center [241, 241] width 121 height 18
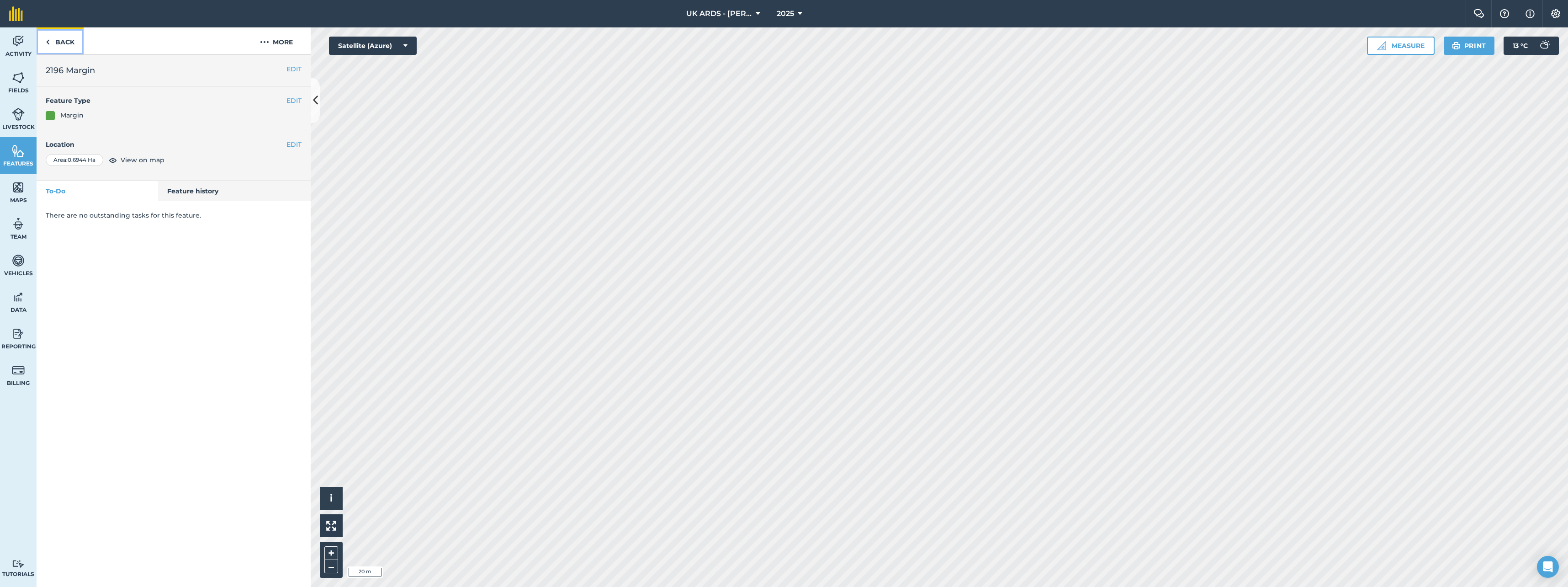
click at [55, 40] on link "Back" at bounding box center [60, 41] width 47 height 27
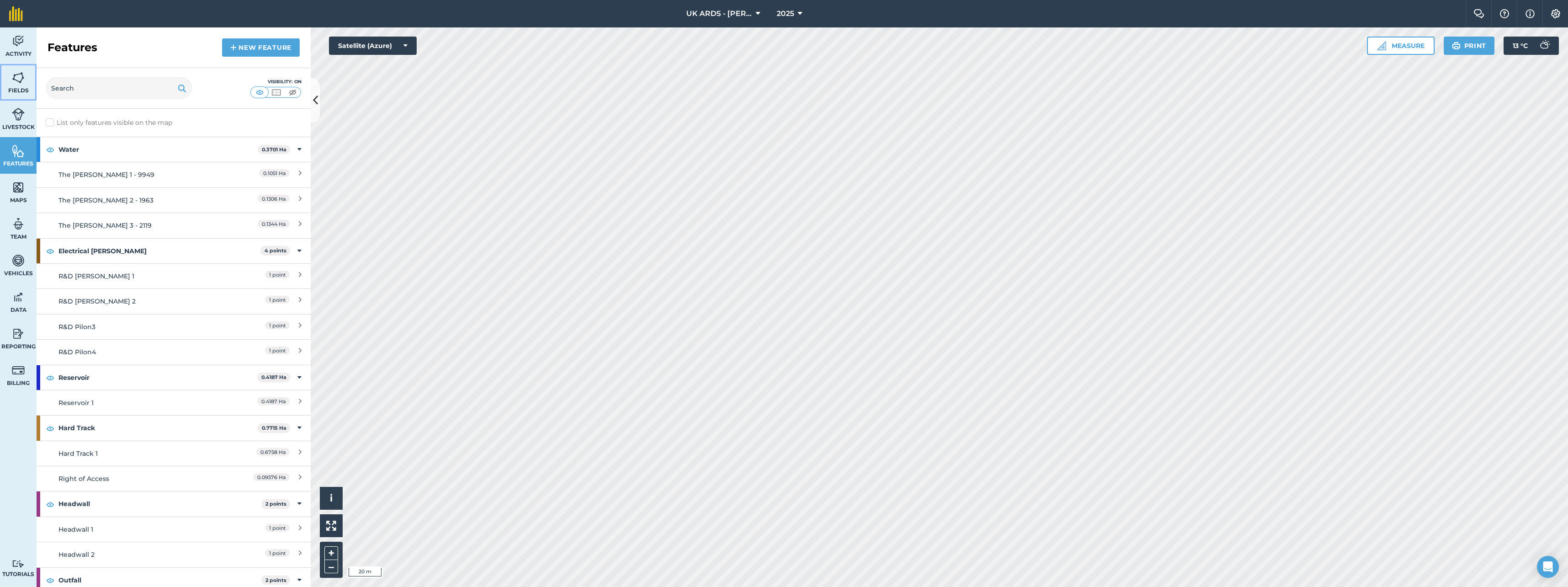
click at [15, 83] on img at bounding box center [18, 77] width 13 height 13
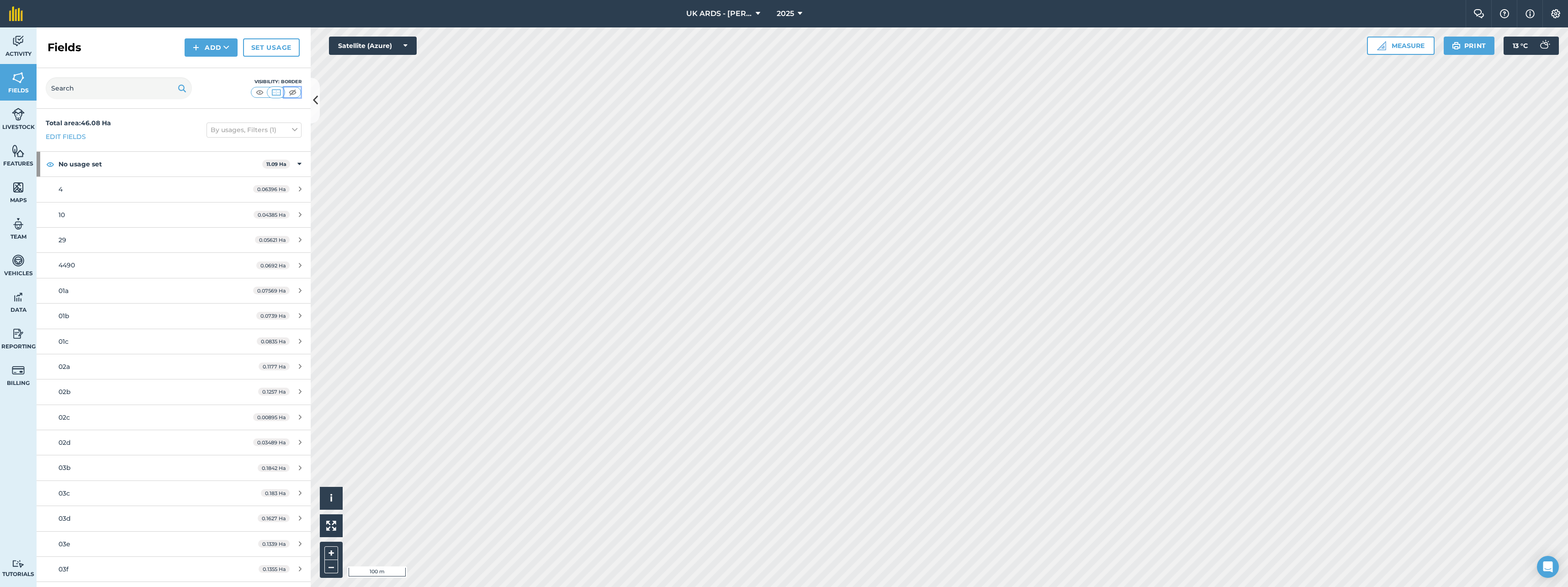
click at [293, 92] on img at bounding box center [293, 92] width 12 height 9
click at [13, 162] on span "Features" at bounding box center [18, 163] width 37 height 7
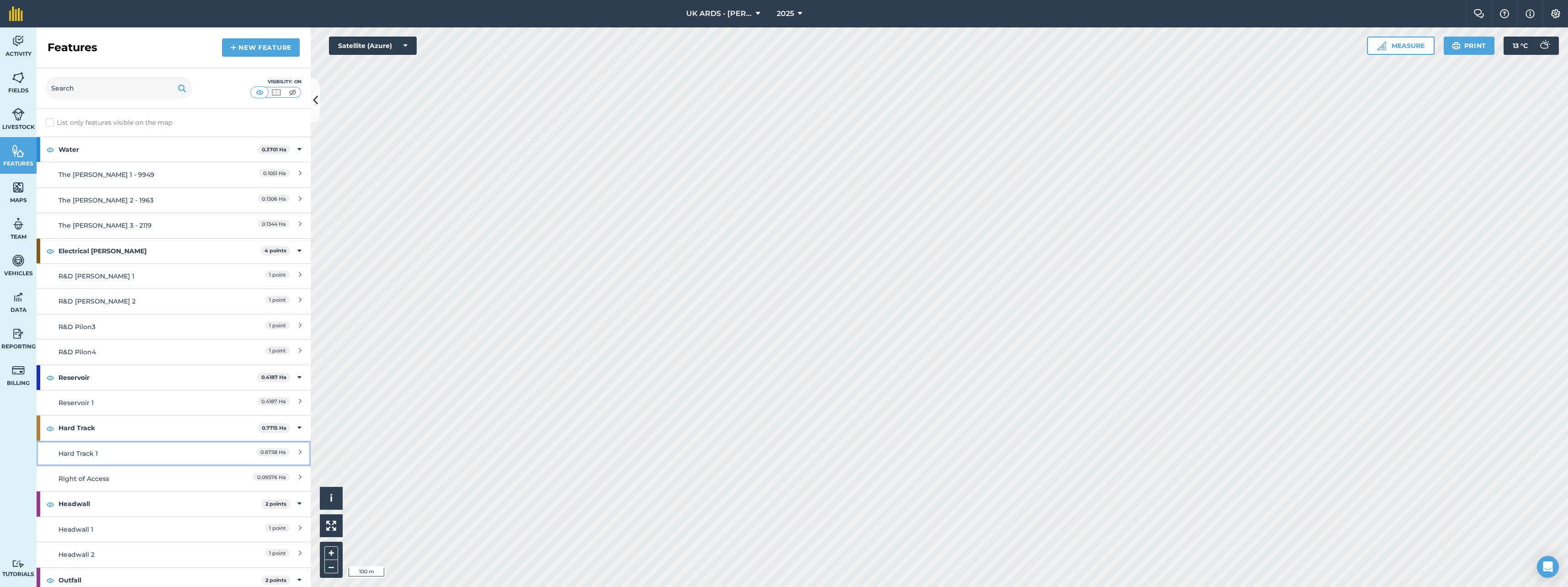
click at [127, 447] on link "Hard Track 1 0.6758 Ha" at bounding box center [173, 453] width 274 height 25
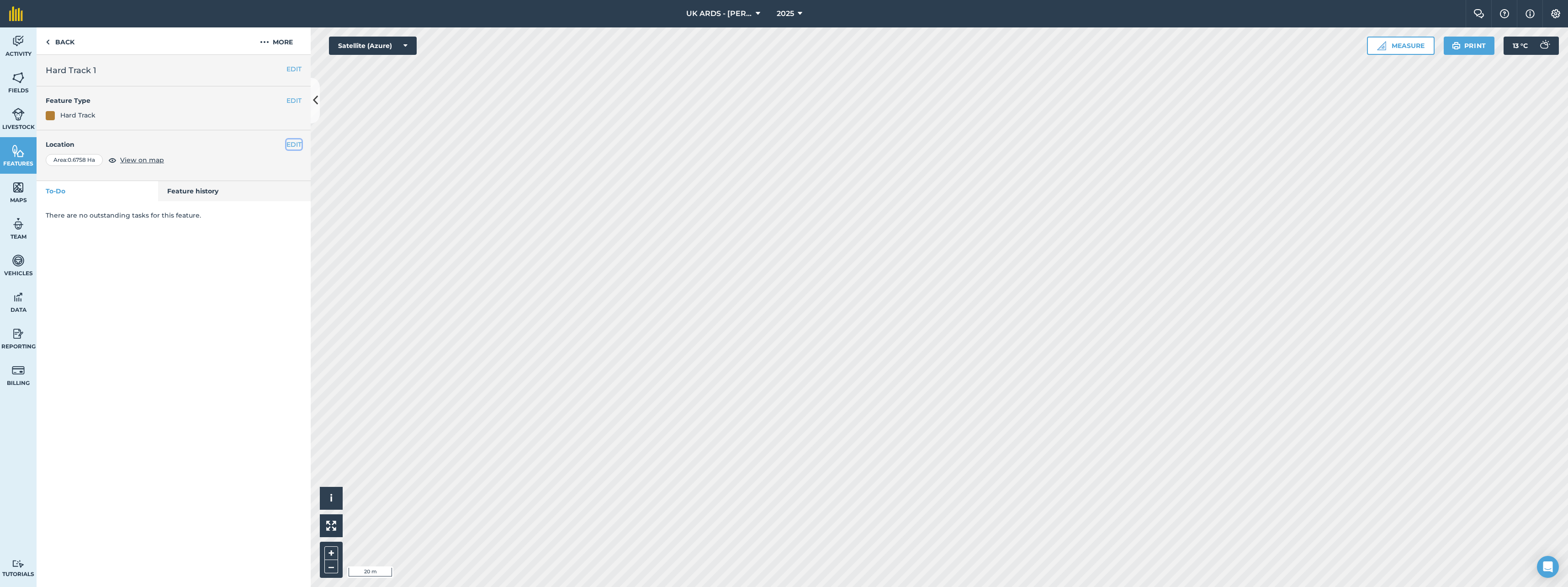
click at [294, 144] on button "EDIT" at bounding box center [293, 144] width 15 height 10
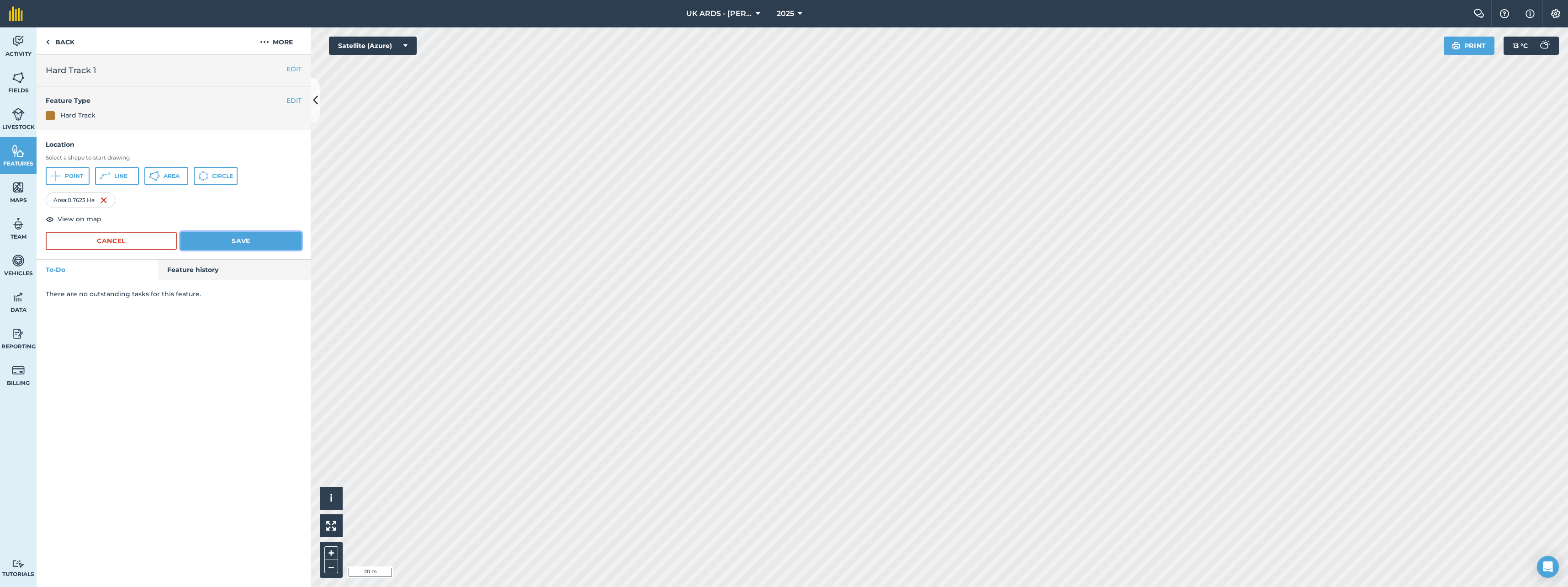
click at [241, 246] on button "Save" at bounding box center [241, 241] width 121 height 18
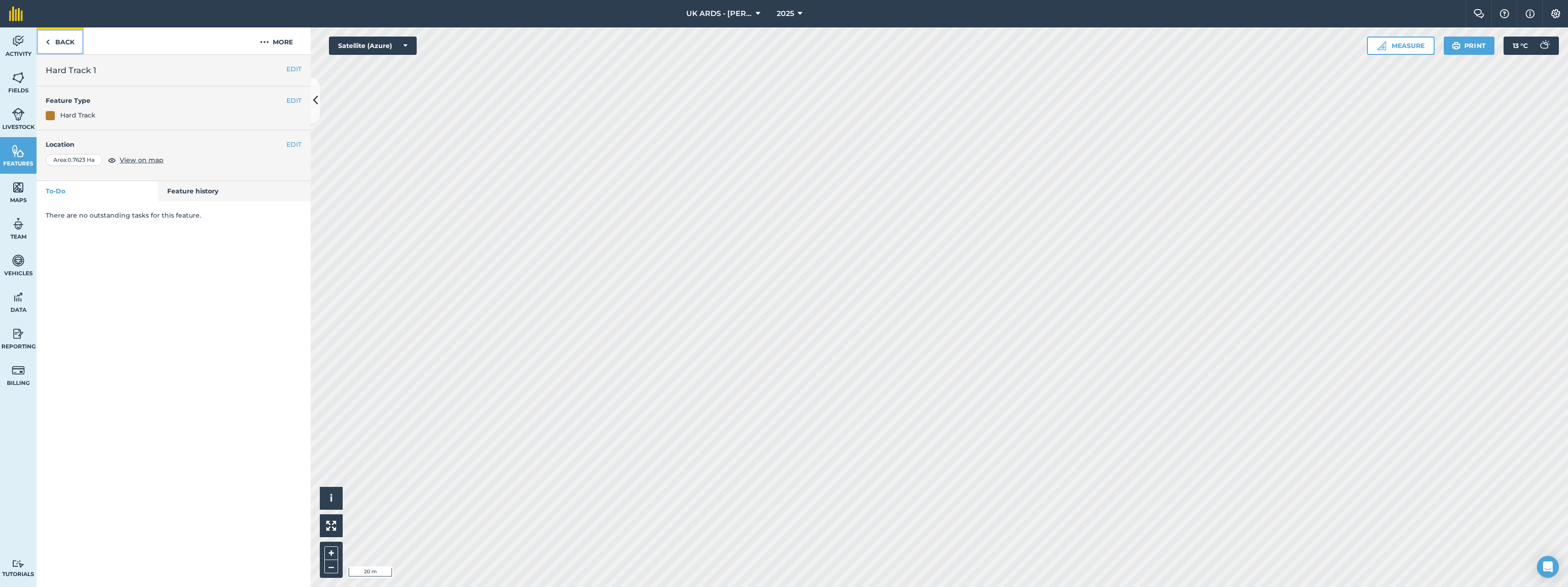
click at [66, 43] on link "Back" at bounding box center [60, 41] width 47 height 27
click at [52, 40] on link "Back" at bounding box center [60, 41] width 47 height 27
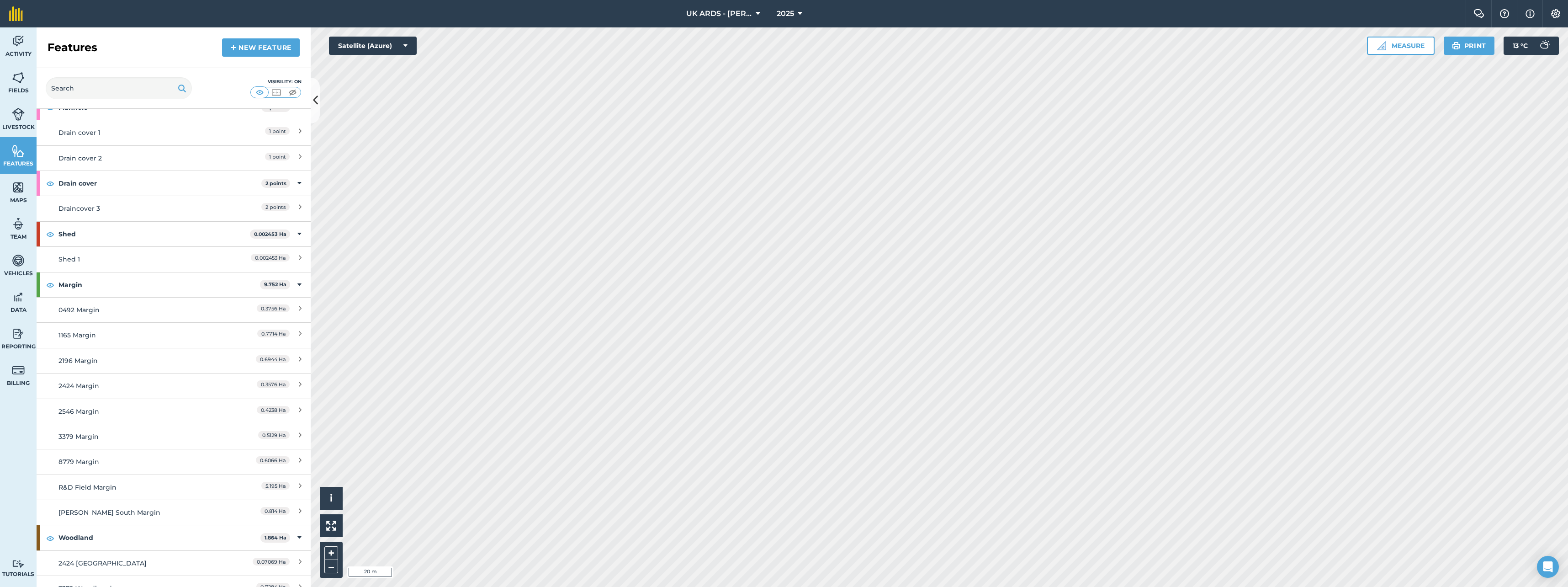
scroll to position [594, 0]
click at [111, 445] on div "R&D Field Margin" at bounding box center [139, 441] width 162 height 10
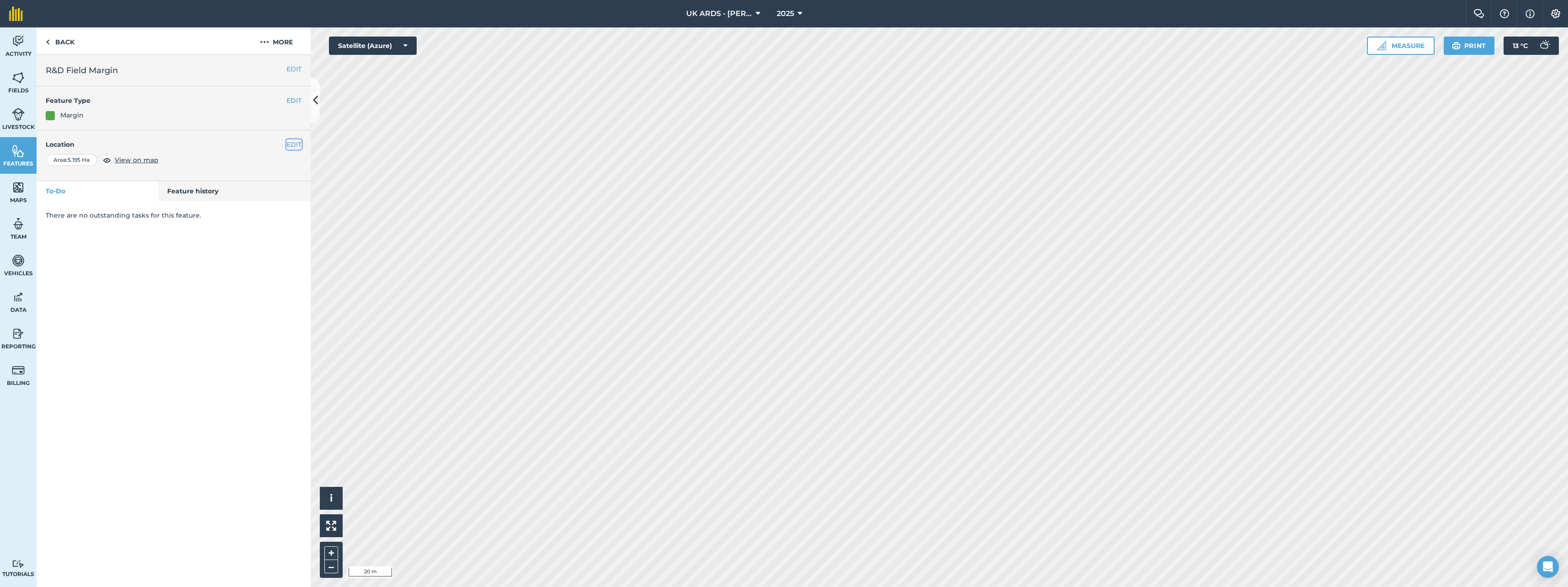
click at [286, 142] on button "EDIT" at bounding box center [293, 144] width 15 height 10
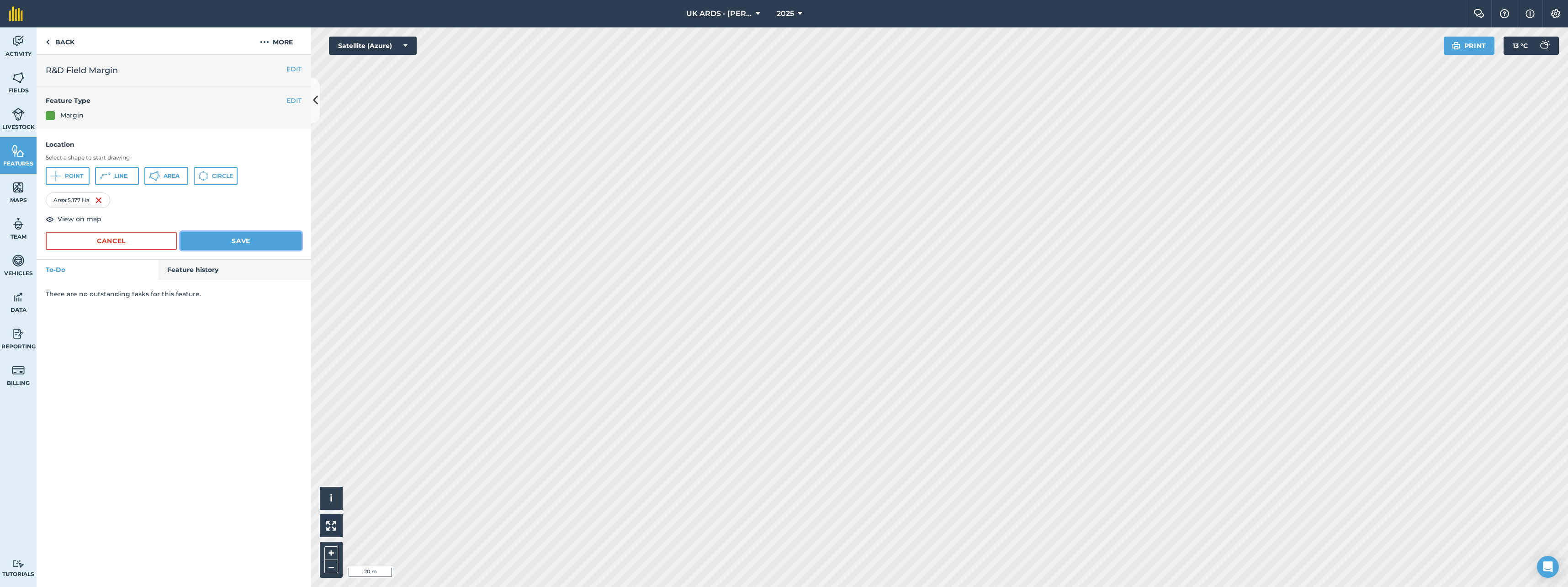
click at [229, 243] on button "Save" at bounding box center [241, 241] width 121 height 18
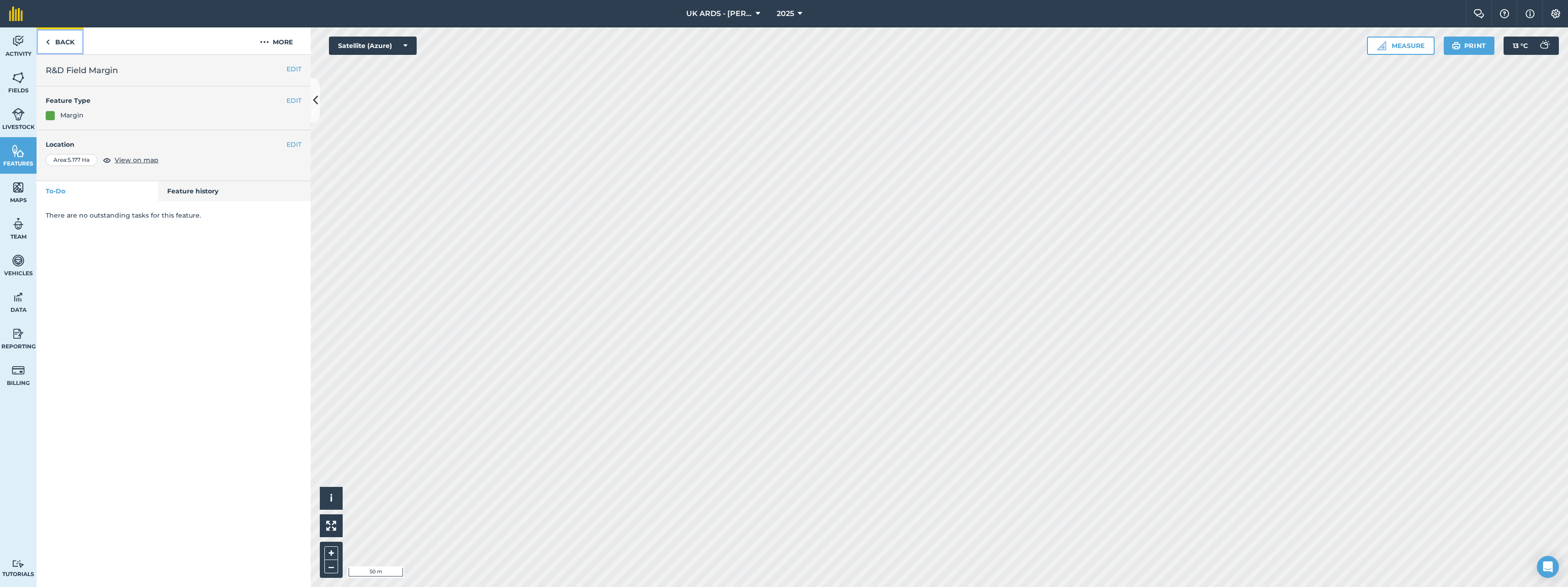
click at [48, 43] on img at bounding box center [48, 42] width 4 height 11
click at [64, 47] on link "Back" at bounding box center [60, 41] width 47 height 27
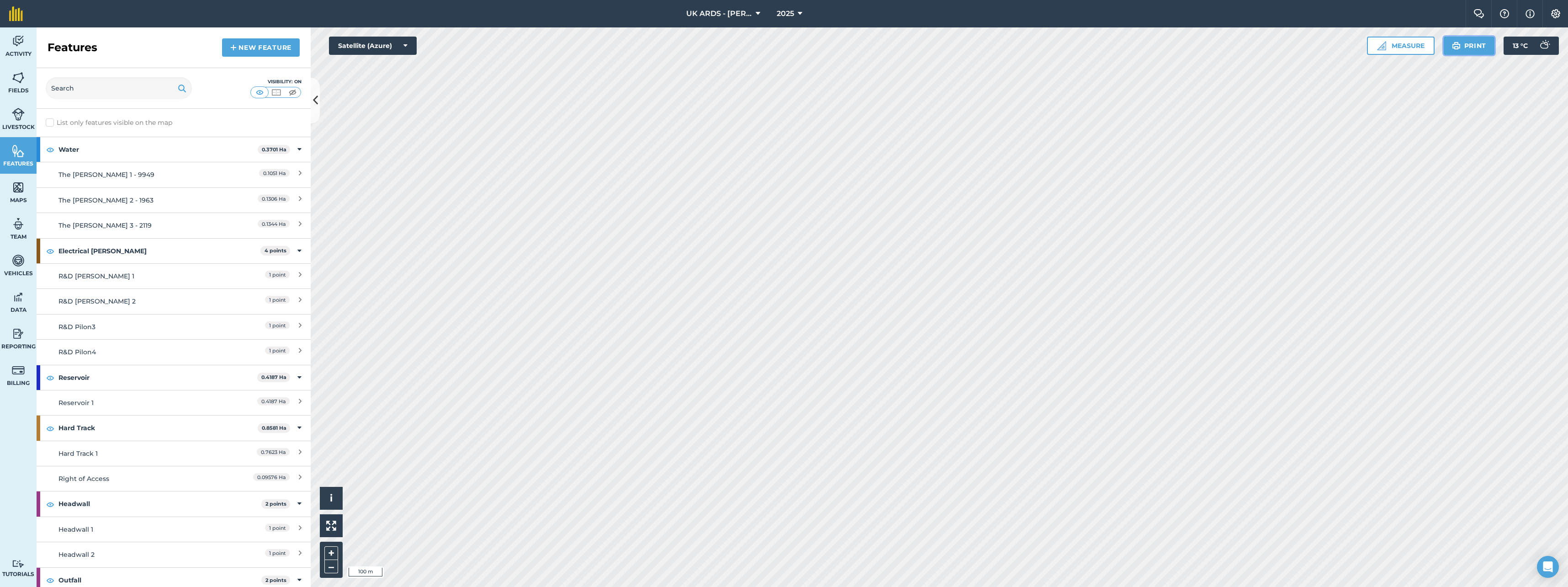
click at [1474, 47] on button "Print" at bounding box center [1469, 46] width 51 height 18
click at [20, 83] on img at bounding box center [18, 77] width 13 height 13
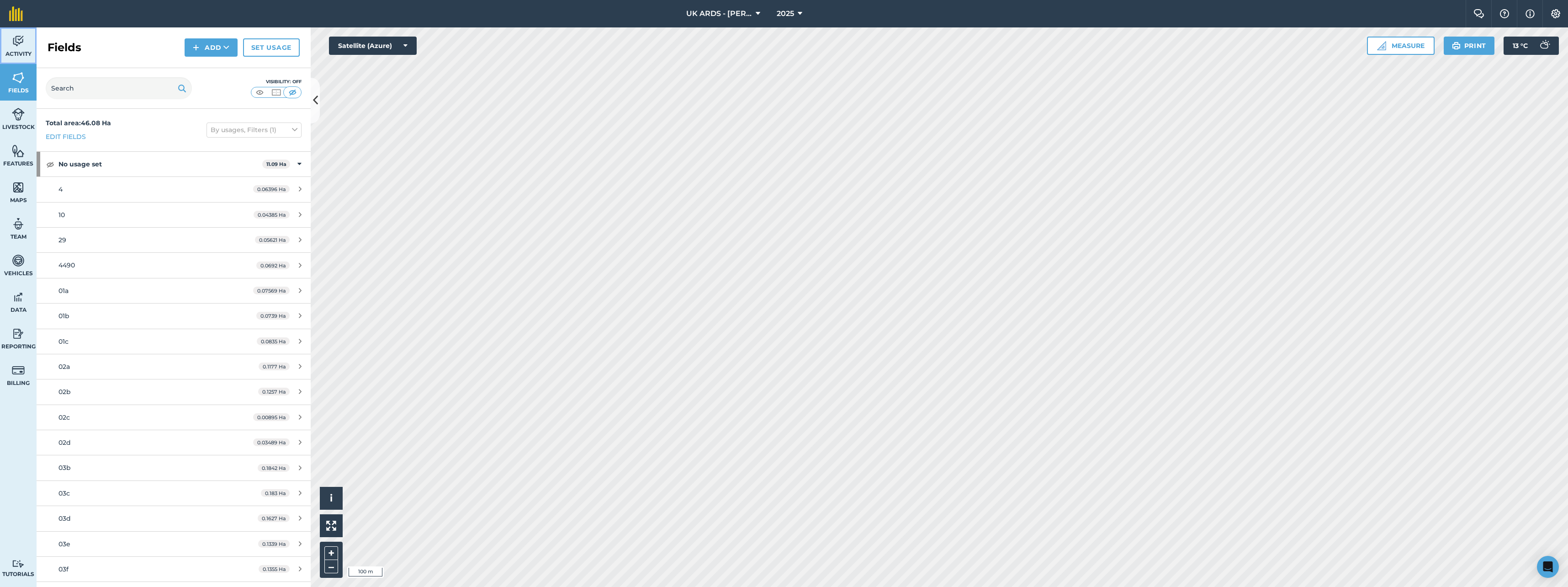
click at [16, 55] on span "Activity" at bounding box center [18, 54] width 37 height 7
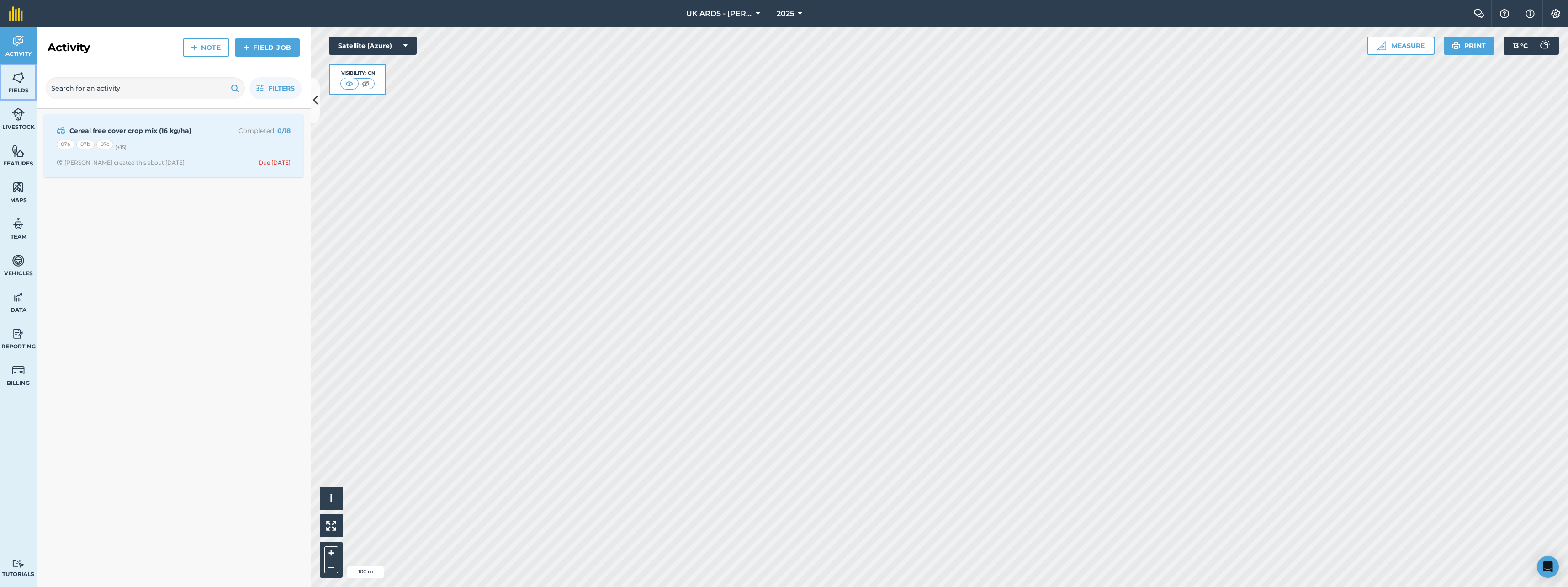
click at [12, 84] on img at bounding box center [18, 77] width 13 height 13
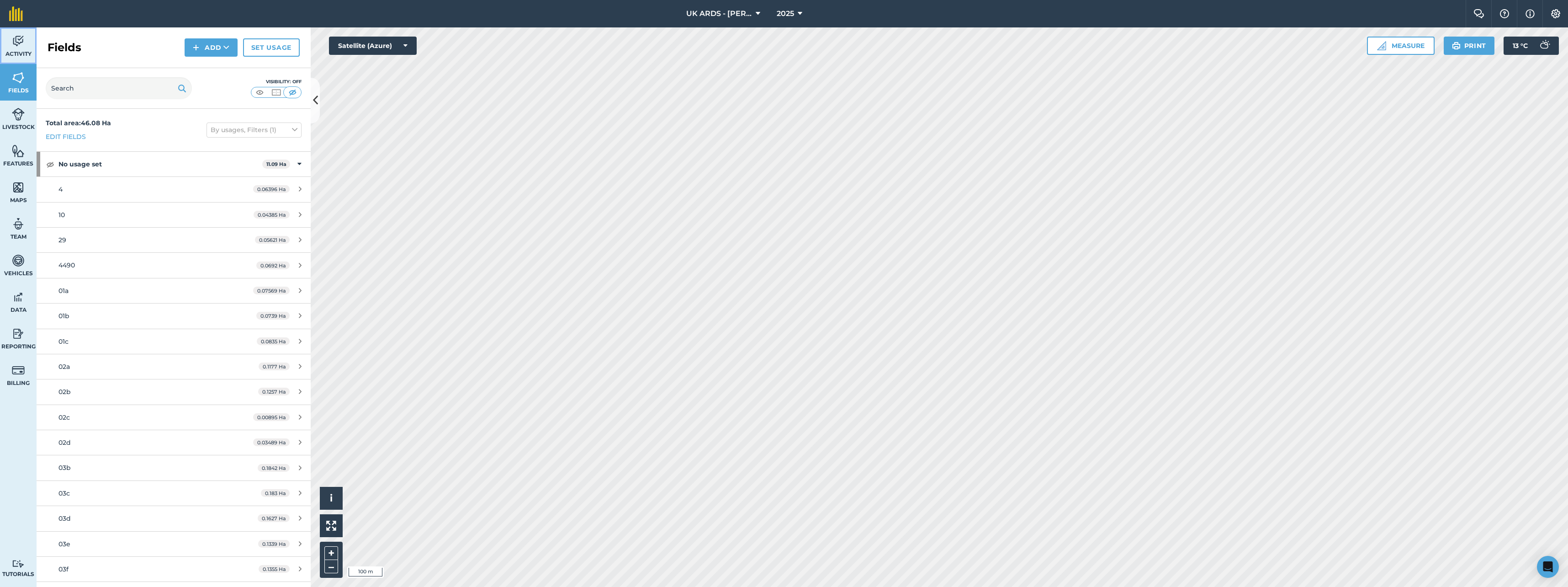
click at [22, 51] on span "Activity" at bounding box center [18, 54] width 37 height 7
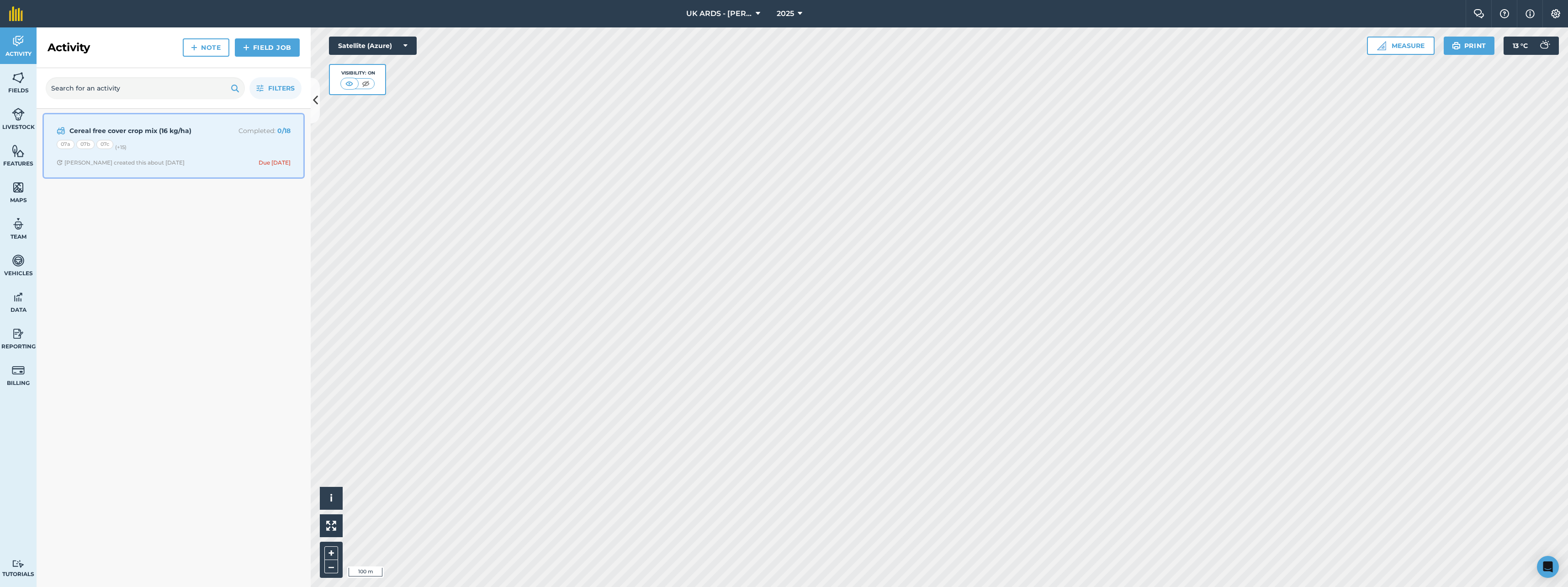
click at [224, 149] on div "07a 07b 07c (+ 15 )" at bounding box center [173, 145] width 234 height 12
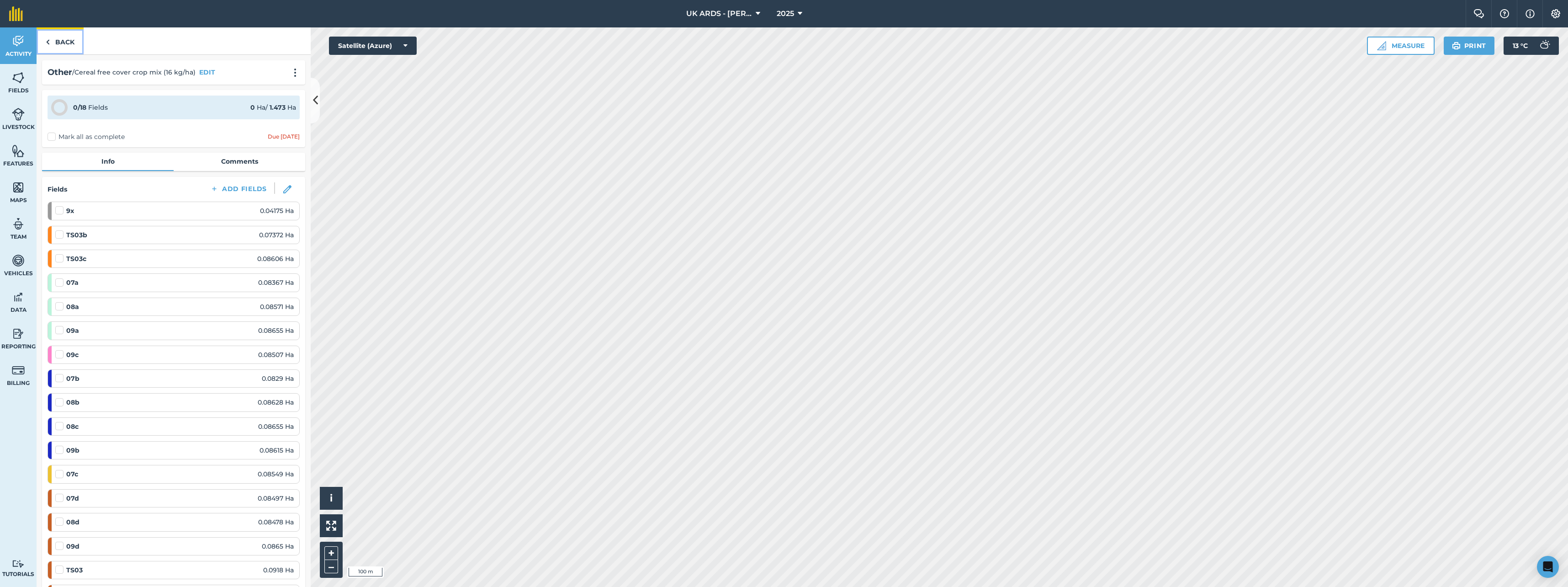
click at [55, 44] on link "Back" at bounding box center [60, 41] width 47 height 27
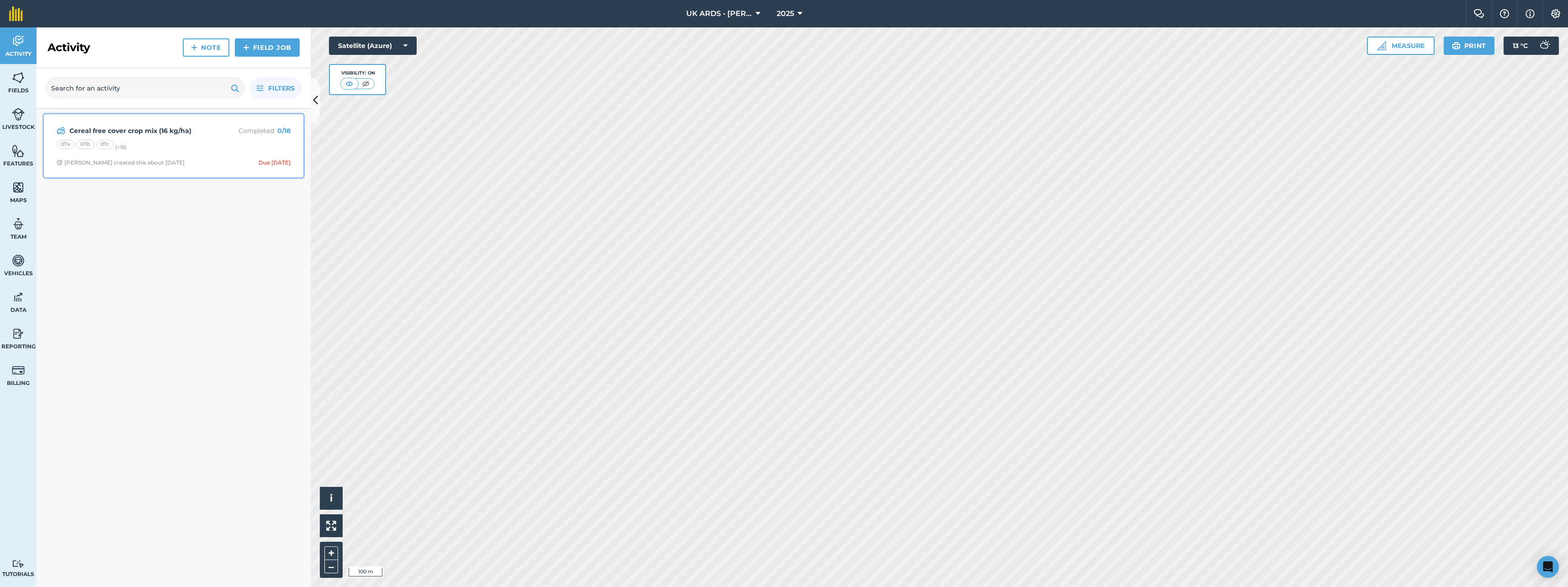
click at [282, 131] on strong "0 / 18" at bounding box center [284, 130] width 13 height 8
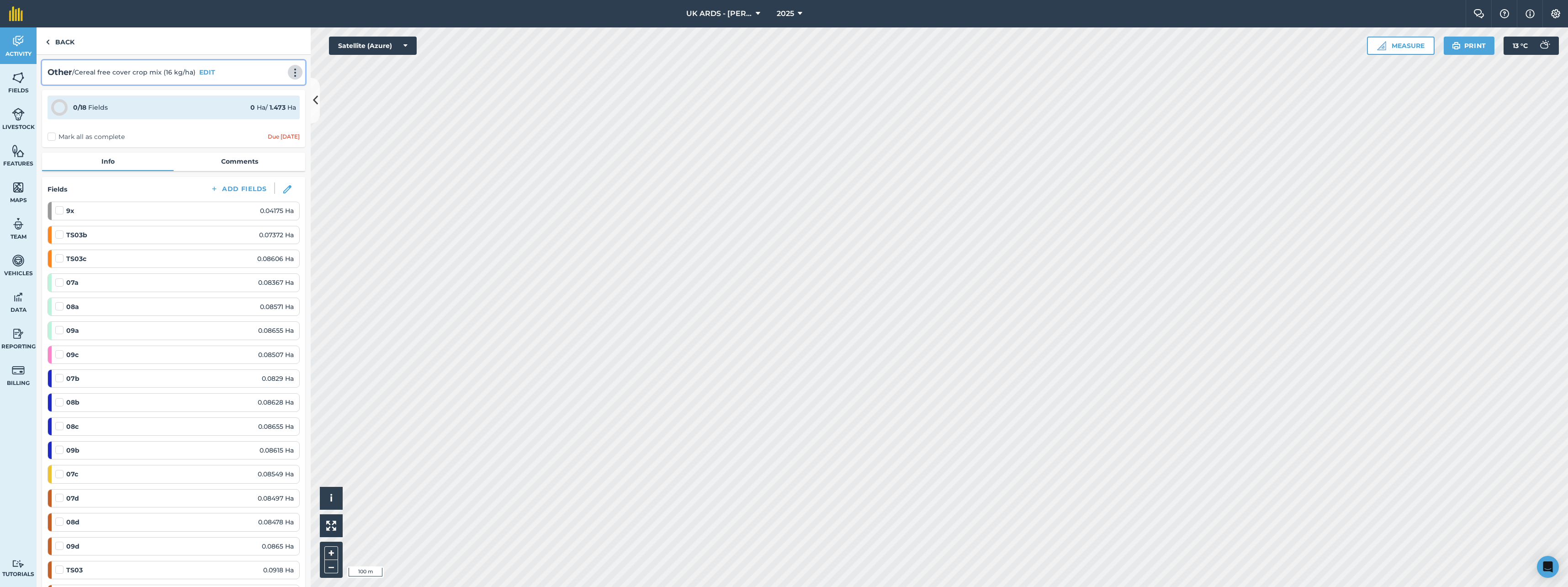
click at [290, 74] on img at bounding box center [295, 73] width 11 height 9
click at [262, 115] on link "Delete" at bounding box center [276, 114] width 58 height 18
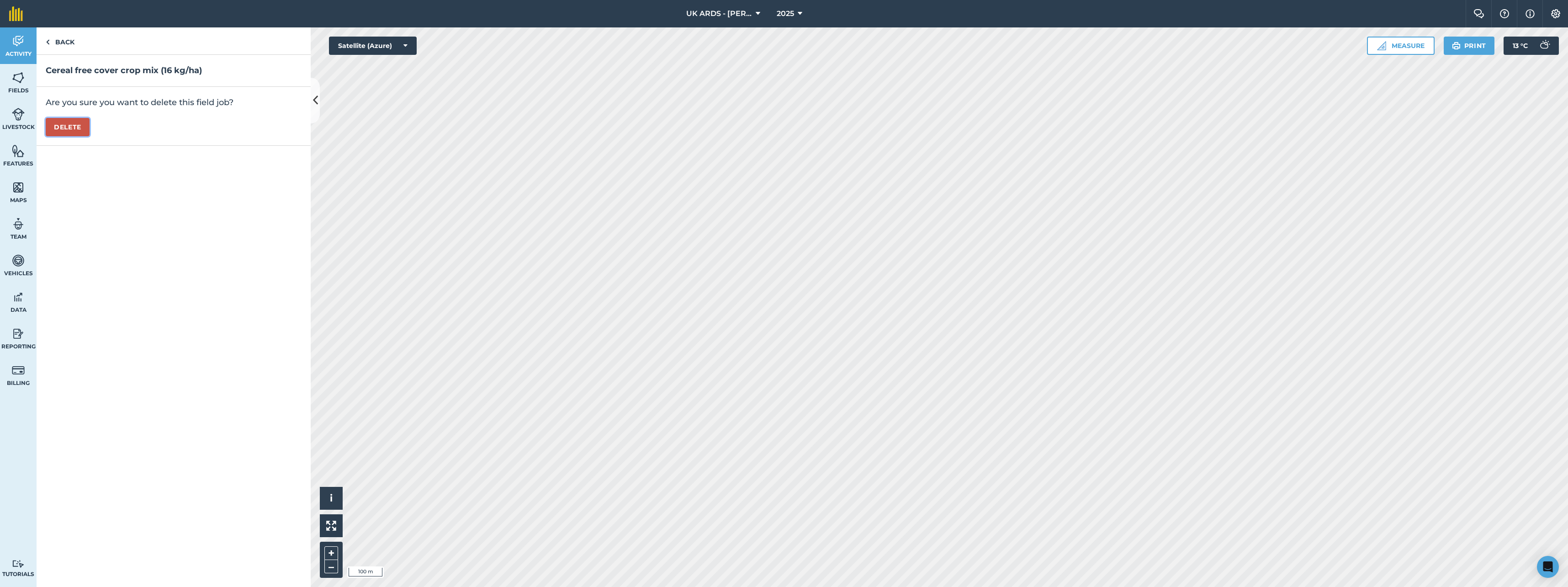
click at [63, 131] on button "Delete" at bounding box center [67, 127] width 44 height 18
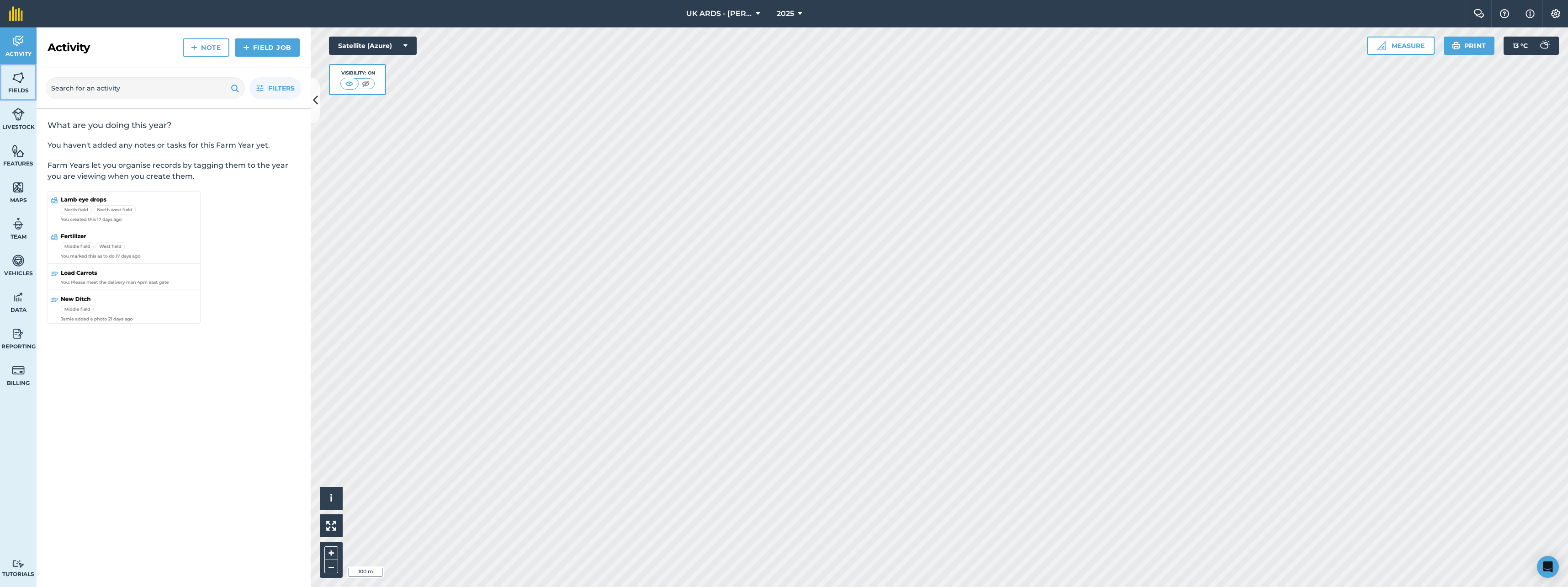
click at [15, 89] on span "Fields" at bounding box center [18, 91] width 37 height 7
